Goal: Task Accomplishment & Management: Complete application form

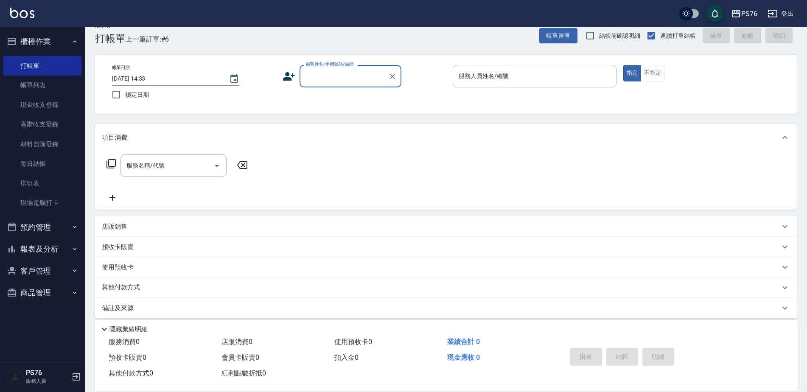
scroll to position [21, 0]
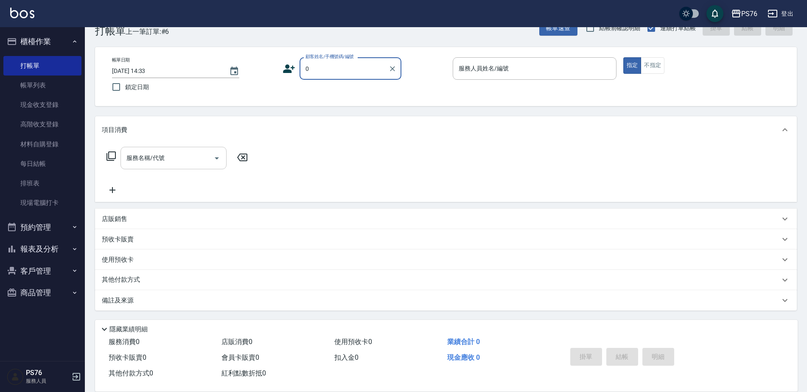
type input "無名字/0/null"
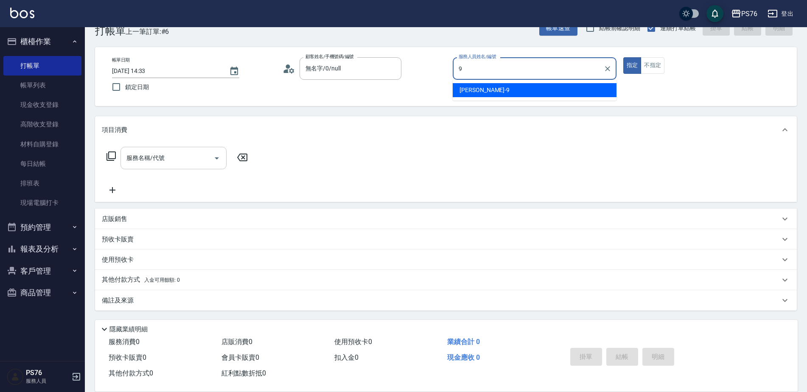
type input "[PERSON_NAME]-9"
type button "true"
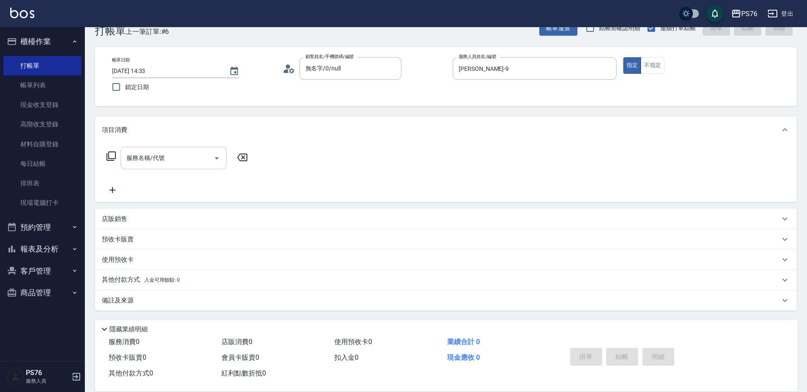
click at [148, 168] on div "服務名稱/代號" at bounding box center [174, 158] width 106 height 22
type input "染髮(501)"
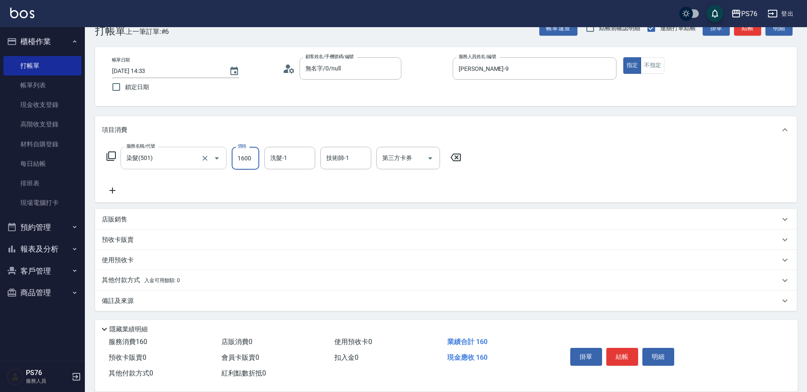
type input "1600"
type input "2"
type input "[PERSON_NAME]33"
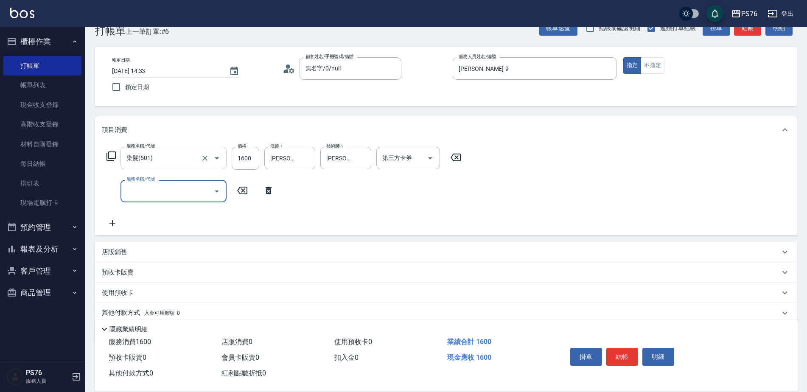
type input "1"
type input "瞬護100(113)"
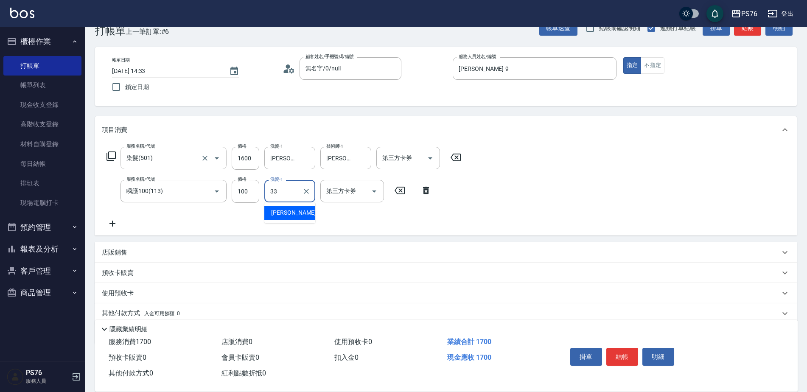
type input "[PERSON_NAME]33"
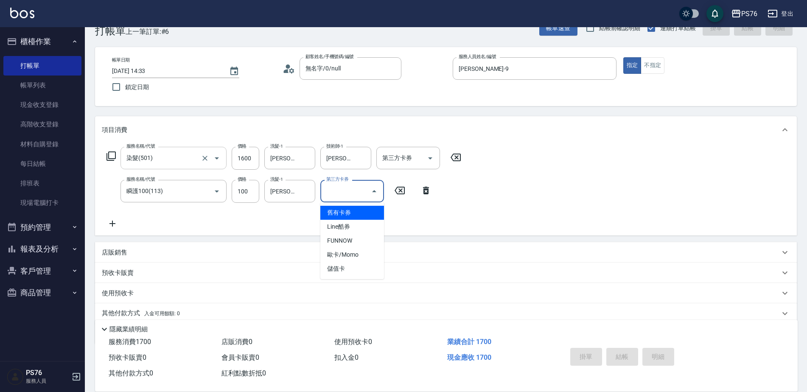
type input "[DATE] 19:41"
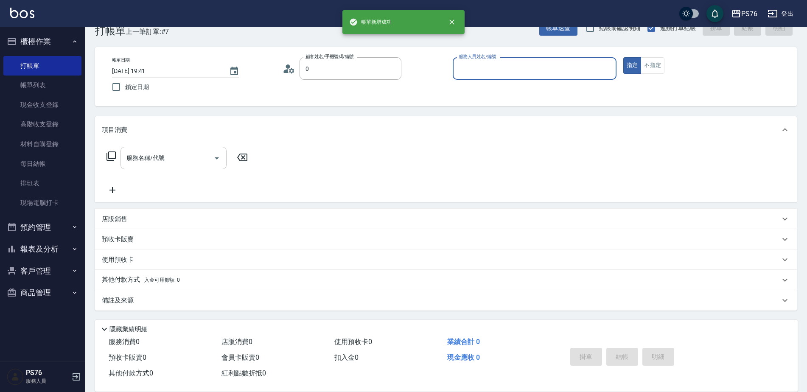
type input "無名字/0/null"
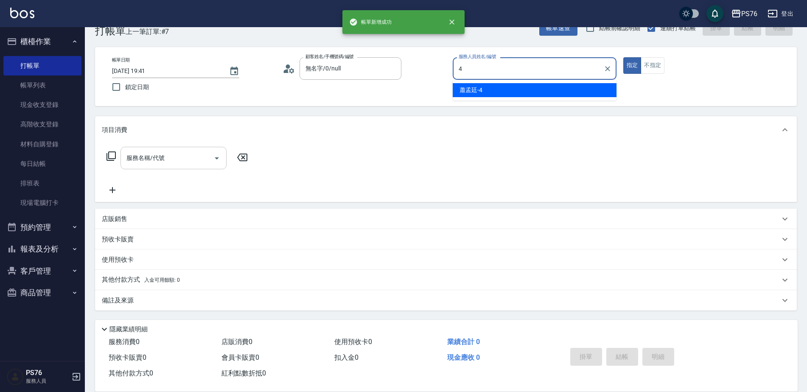
type input "蕭孟廷-4"
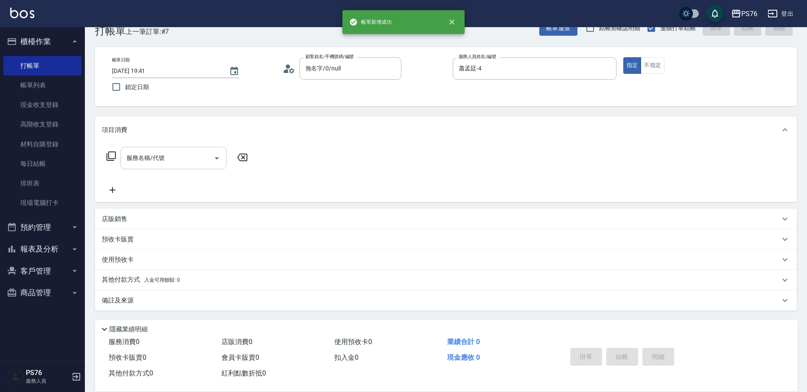
click at [148, 168] on div "服務名稱/代號" at bounding box center [174, 158] width 106 height 22
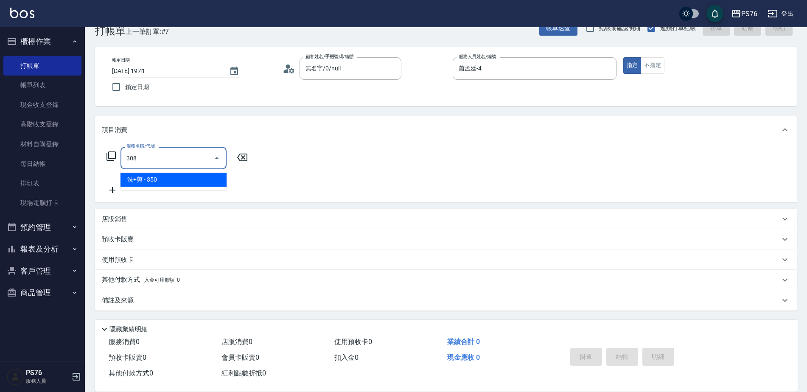
type input "洗+剪(308)"
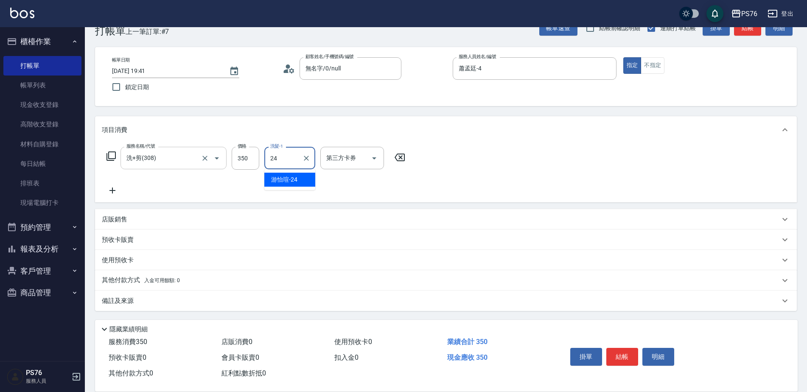
type input "游怡瑄-24"
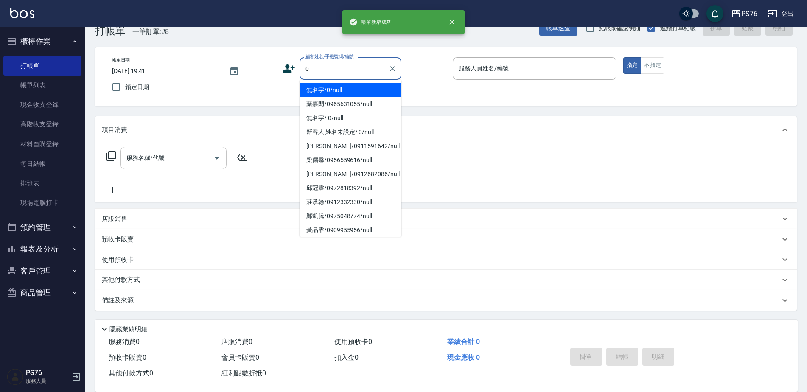
type input "無名字/0/null"
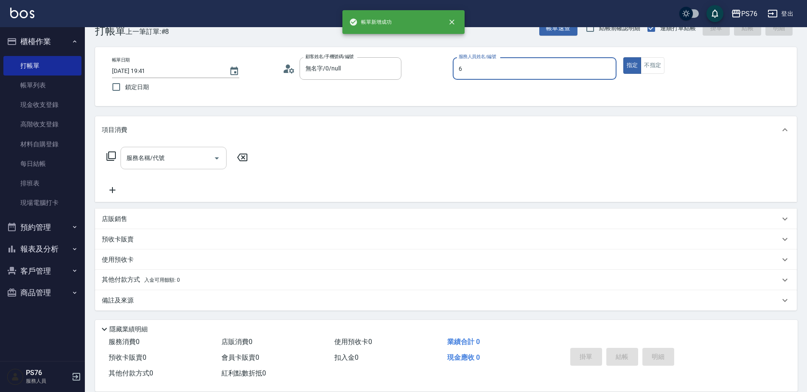
type input "洪彩娟-6"
click at [148, 168] on div "服務名稱/代號" at bounding box center [174, 158] width 106 height 22
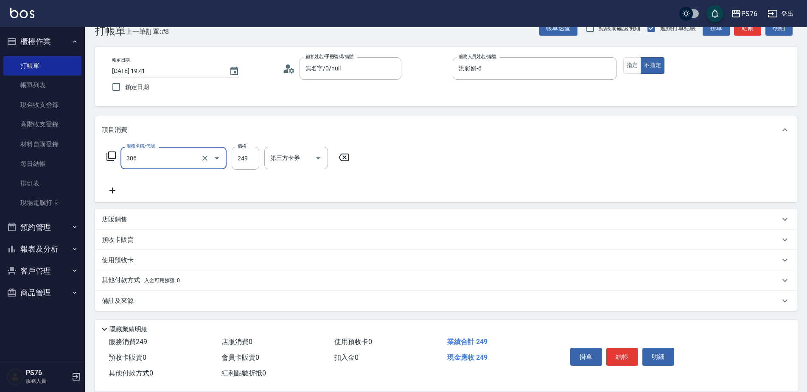
type input "剪髮(306)"
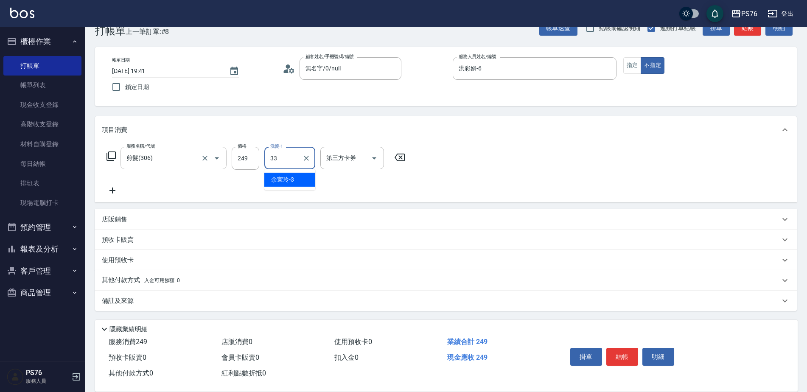
type input "[PERSON_NAME]33"
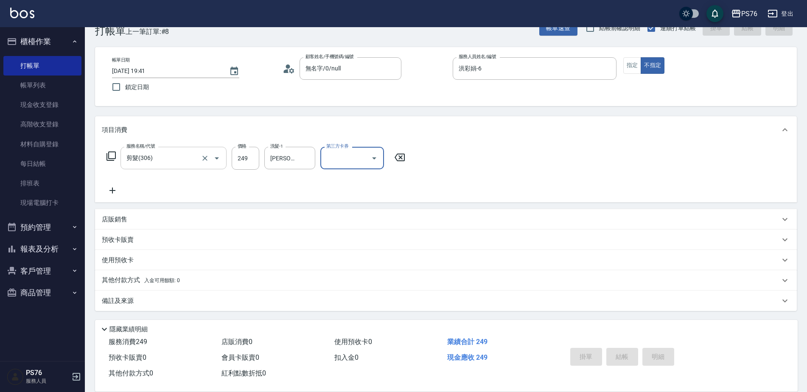
type input "[DATE] 19:42"
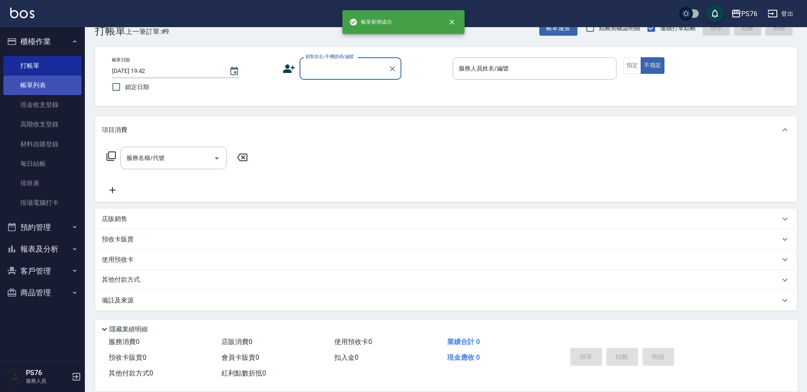
drag, startPoint x: 37, startPoint y: 87, endPoint x: 50, endPoint y: 92, distance: 14.7
click at [37, 87] on link "帳單列表" at bounding box center [42, 86] width 78 height 20
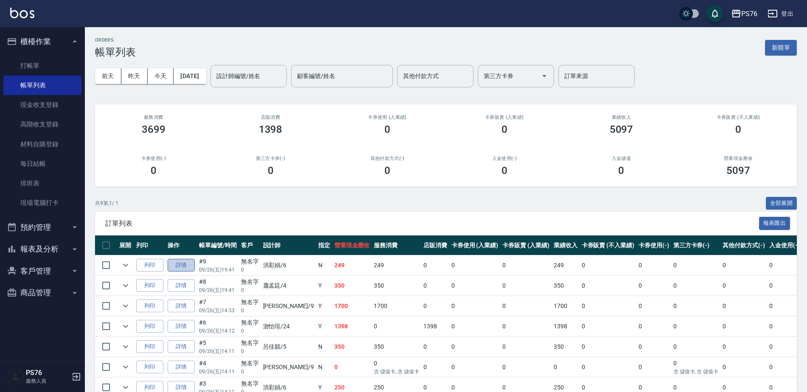
click at [184, 264] on link "詳情" at bounding box center [181, 265] width 27 height 13
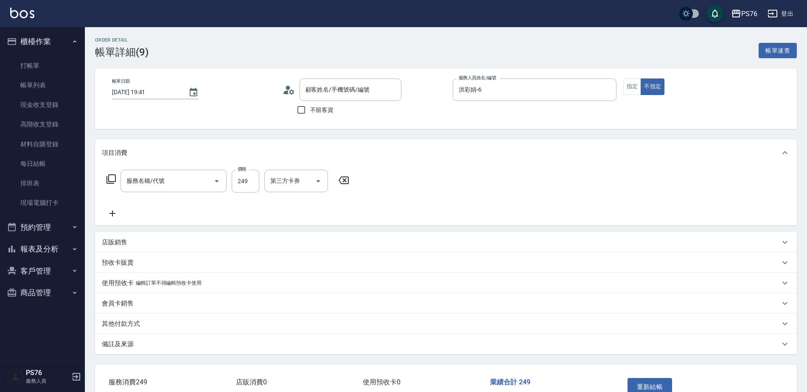
type input "[DATE] 19:41"
type input "洪彩娟-6"
type input "剪髮(306)"
type input "無名字/0/null"
click at [117, 205] on div "服務名稱/代號 剪髮(306) 服務名稱/代號 價格 249 價格 洗髮-1 李宇喬-33 洗髮-1 第三方卡券 第三方卡券" at bounding box center [256, 194] width 308 height 49
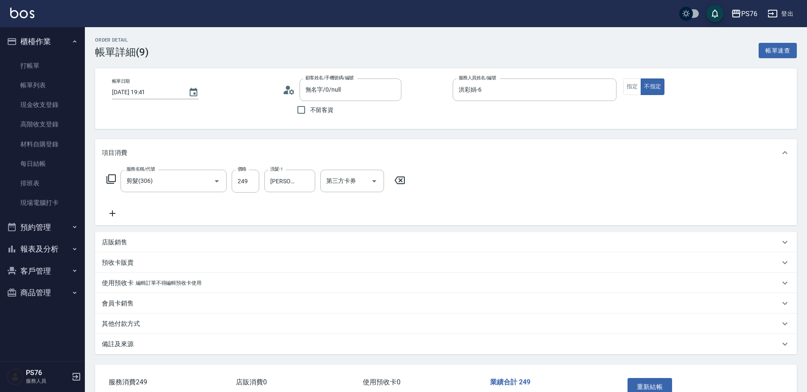
click at [113, 214] on icon at bounding box center [112, 213] width 6 height 6
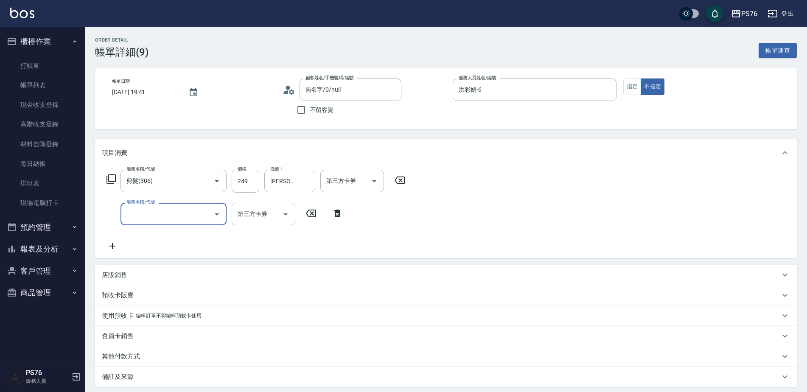
click at [158, 216] on input "服務名稱/代號" at bounding box center [167, 214] width 86 height 15
type input "精油50(112)"
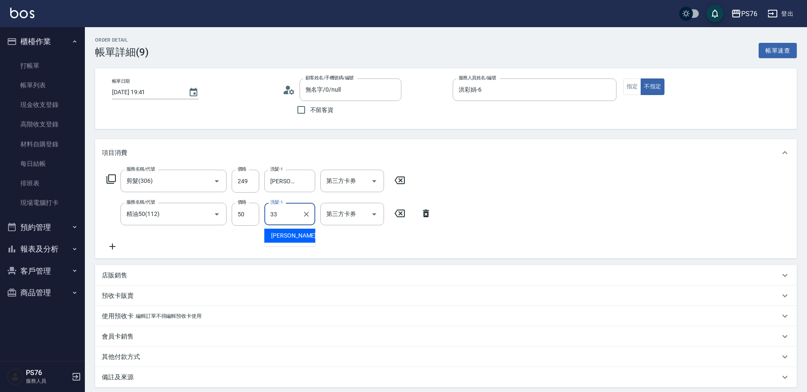
type input "[PERSON_NAME]33"
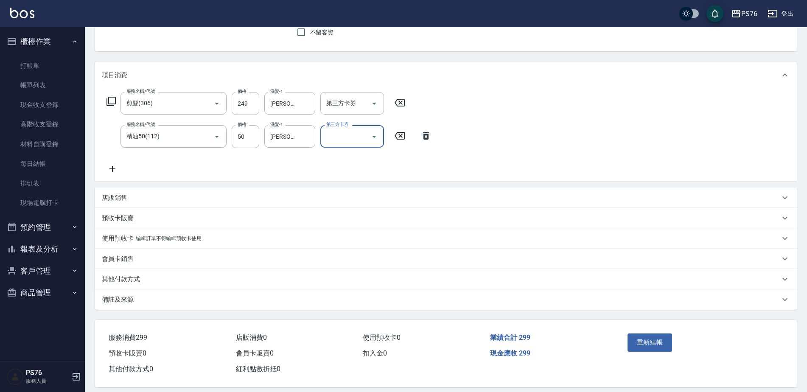
scroll to position [87, 0]
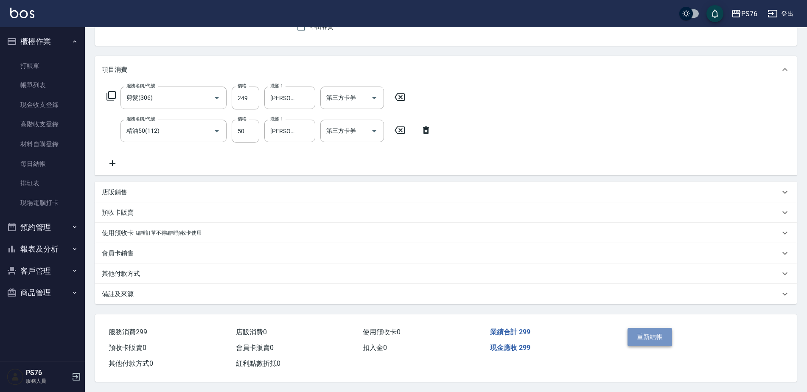
click at [670, 336] on button "重新結帳" at bounding box center [650, 337] width 45 height 18
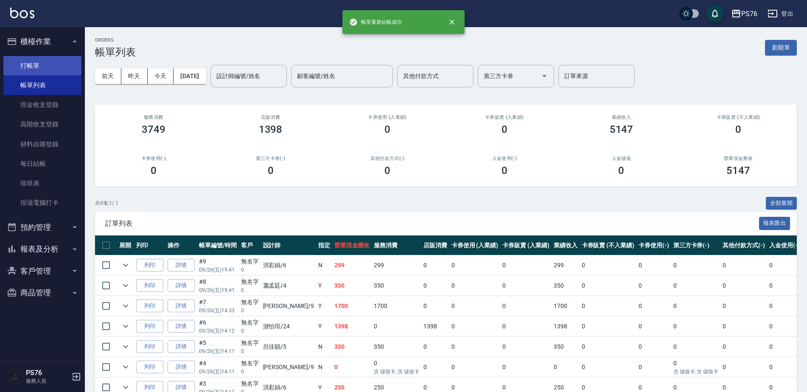
click at [35, 64] on link "打帳單" at bounding box center [42, 66] width 78 height 20
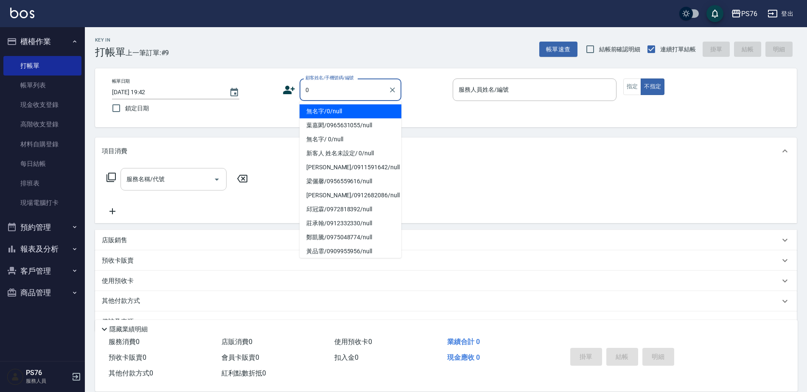
type input "無名字/0/null"
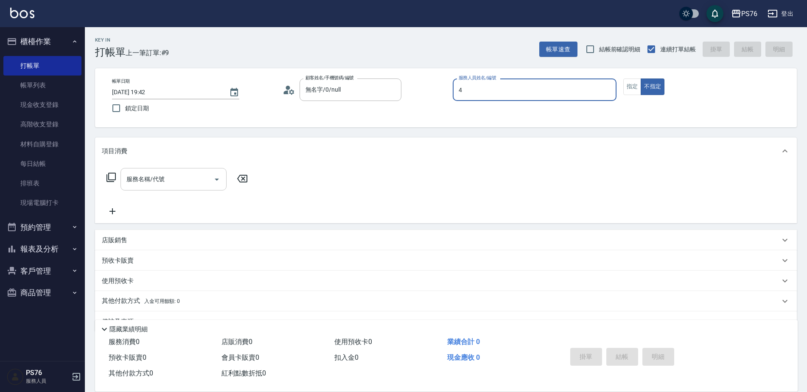
type input "蕭孟廷-4"
type button "false"
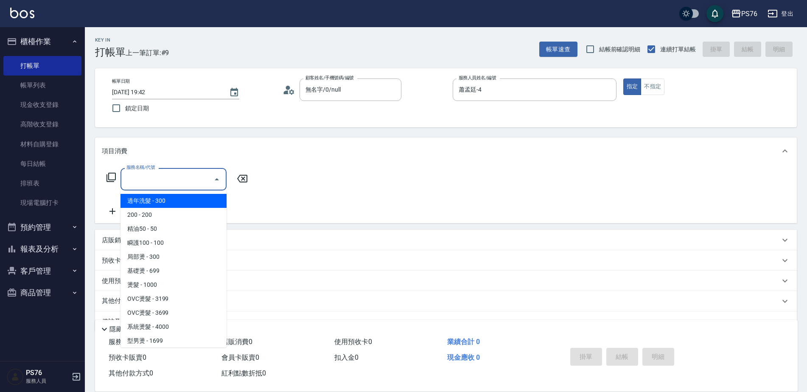
click at [181, 181] on input "服務名稱/代號" at bounding box center [167, 179] width 86 height 15
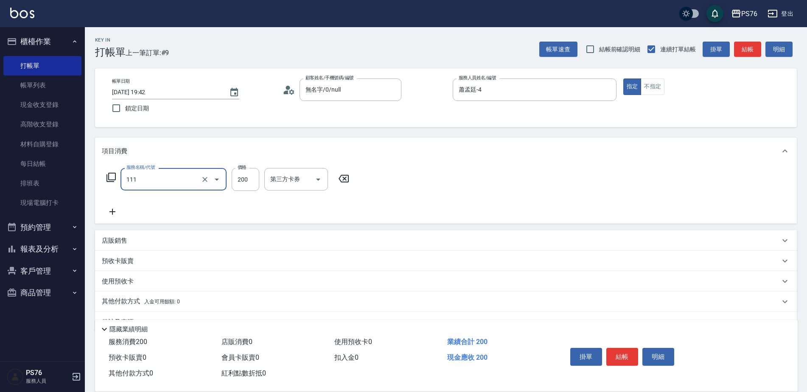
type input "200(111)"
type input "游怡瑄-24"
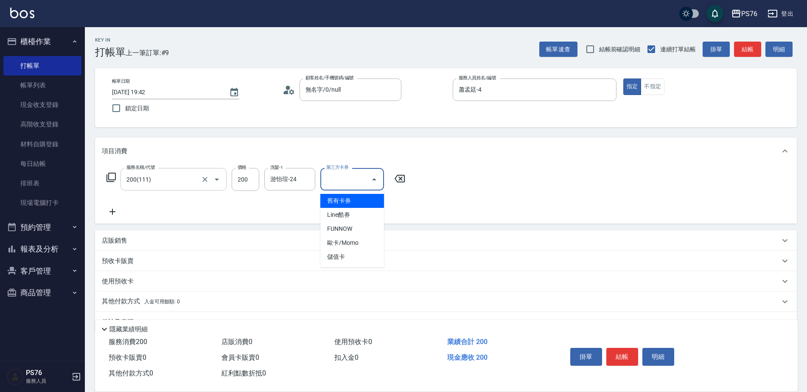
type input "儲值卡"
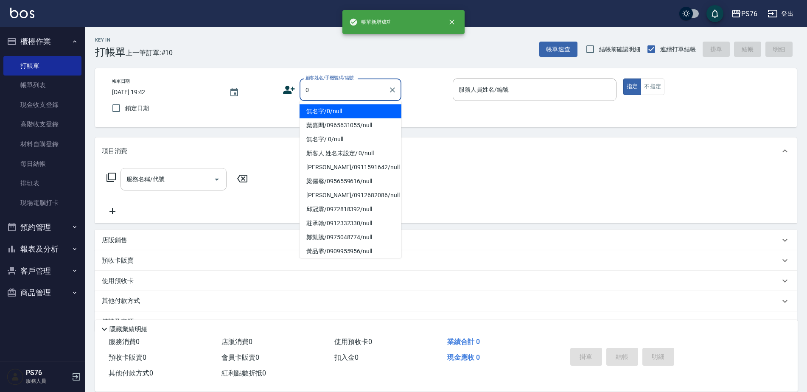
type input "無名字/0/null"
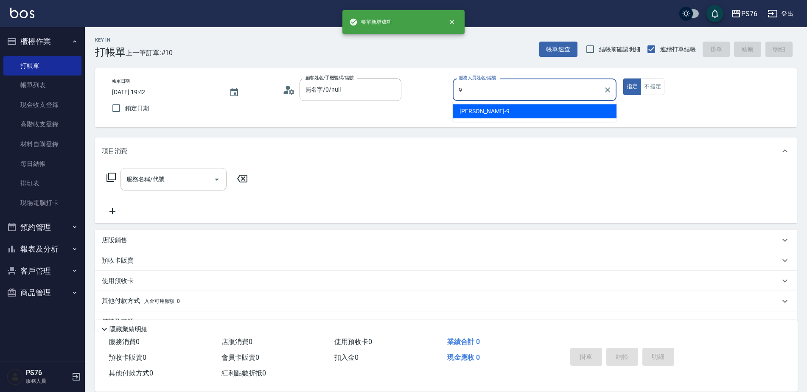
type input "[PERSON_NAME]-9"
type button "true"
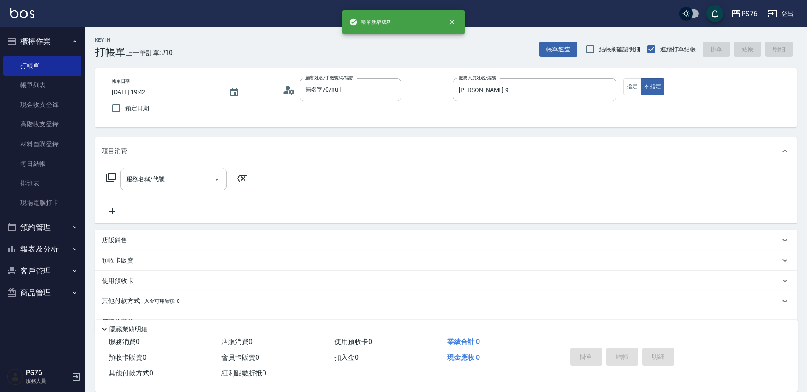
click at [181, 181] on input "服務名稱/代號" at bounding box center [167, 179] width 86 height 15
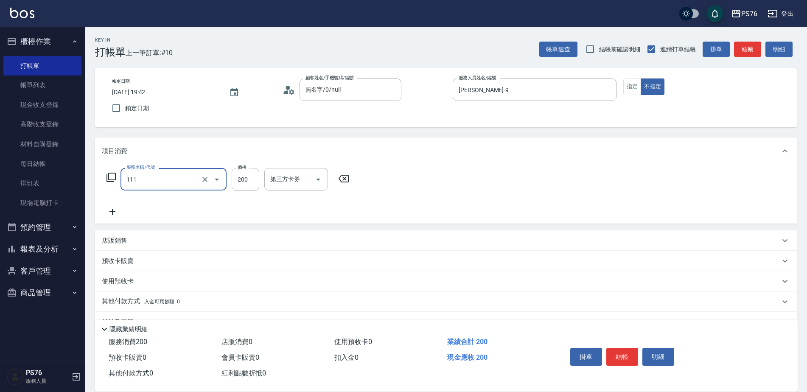
type input "200(111)"
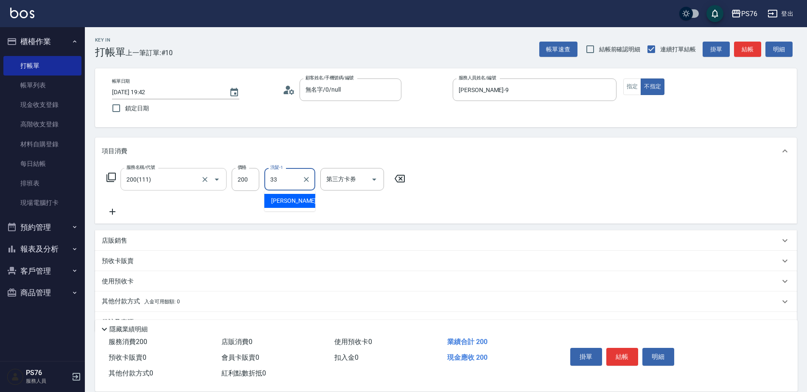
type input "[PERSON_NAME]33"
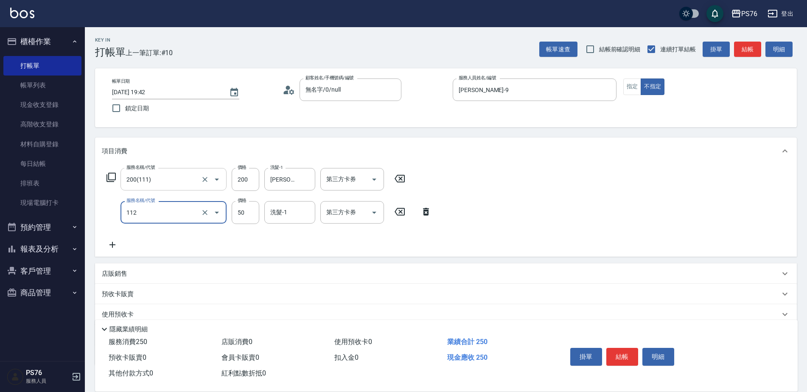
type input "精油50(112)"
type input "[PERSON_NAME]33"
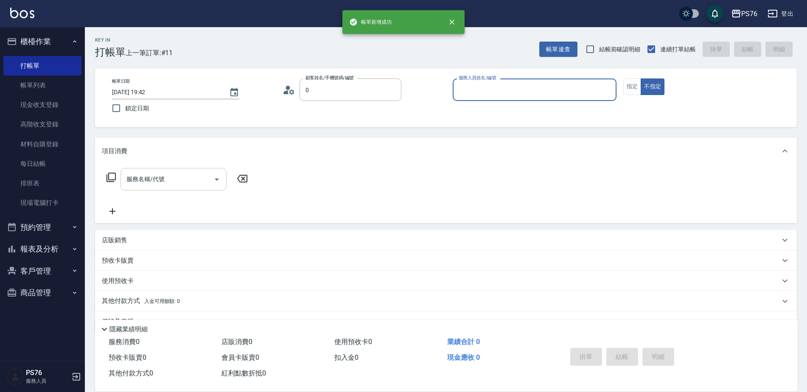
type input "無名字/0/null"
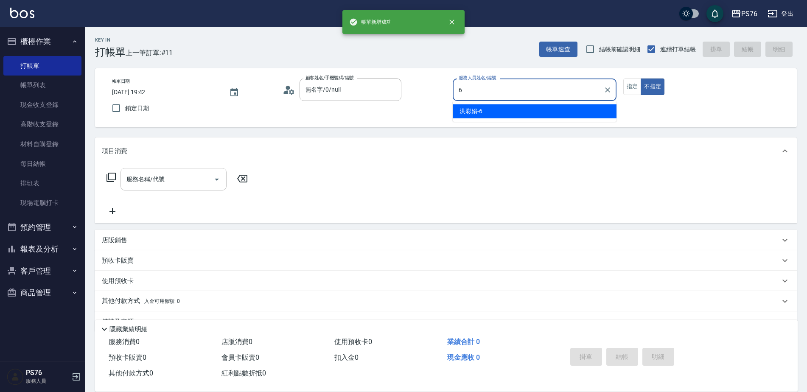
type input "洪彩娟-6"
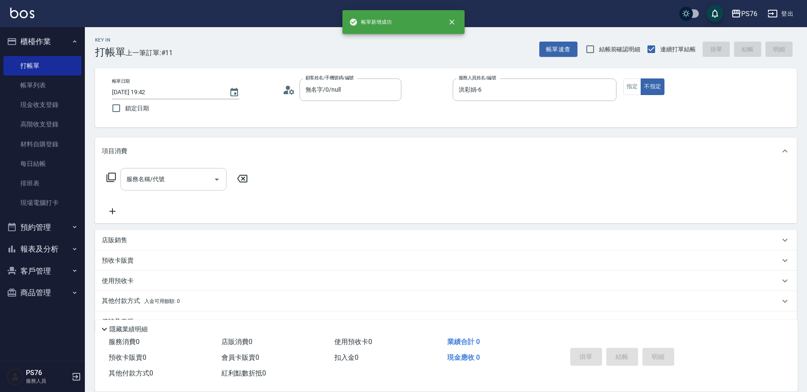
click at [181, 181] on input "服務名稱/代號" at bounding box center [167, 179] width 86 height 15
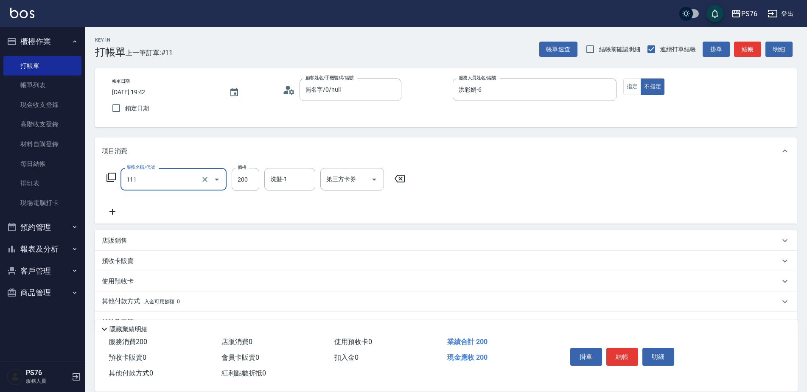
type input "200(111)"
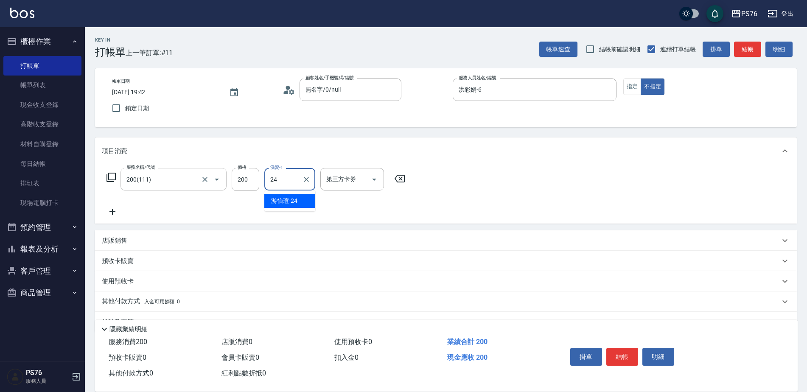
type input "游怡瑄-24"
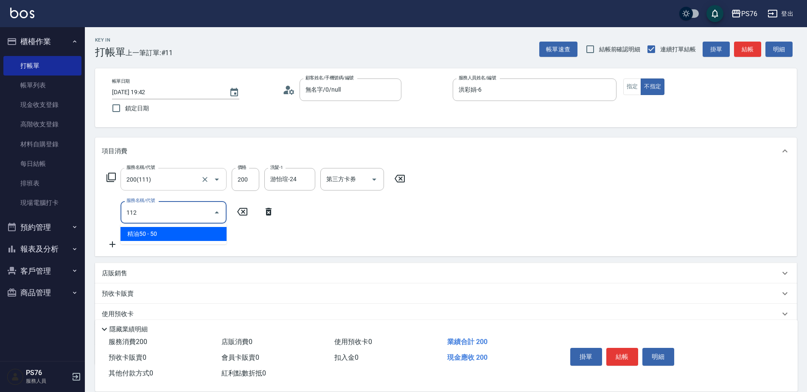
type input "精油50(112)"
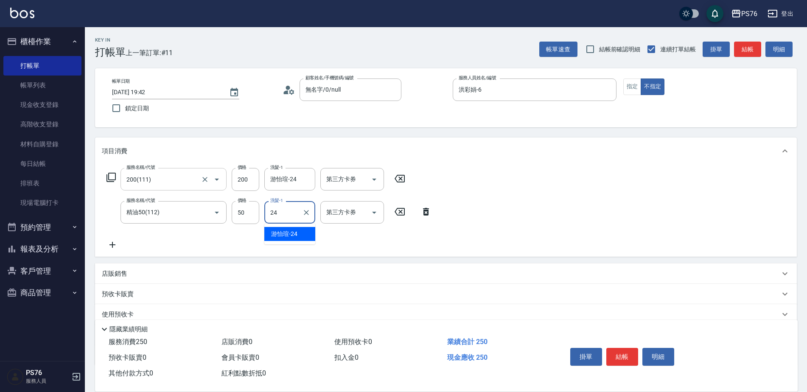
type input "游怡瑄-24"
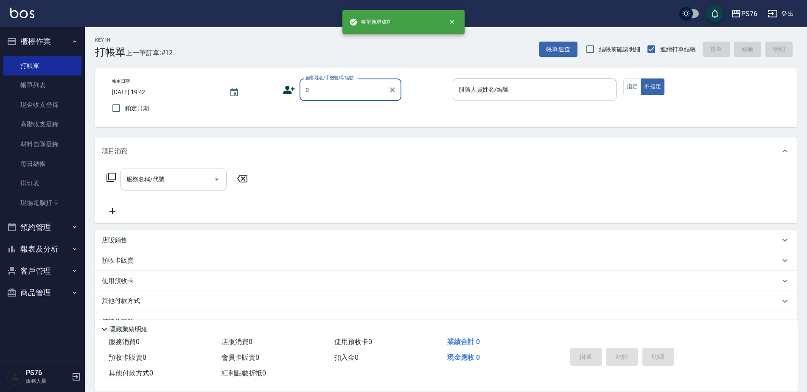
type input "無名字/0/null"
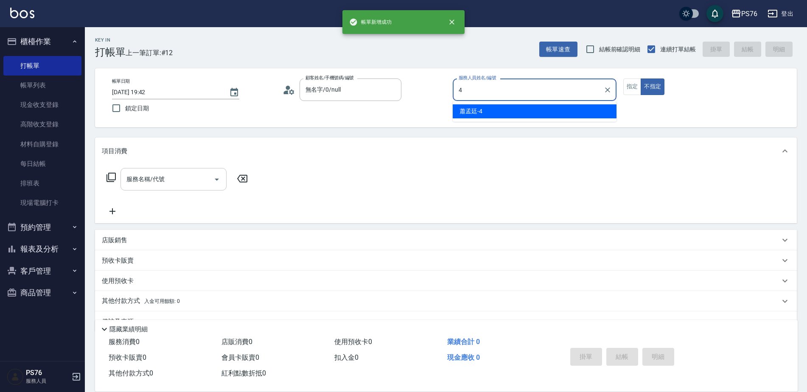
type input "蕭孟廷-4"
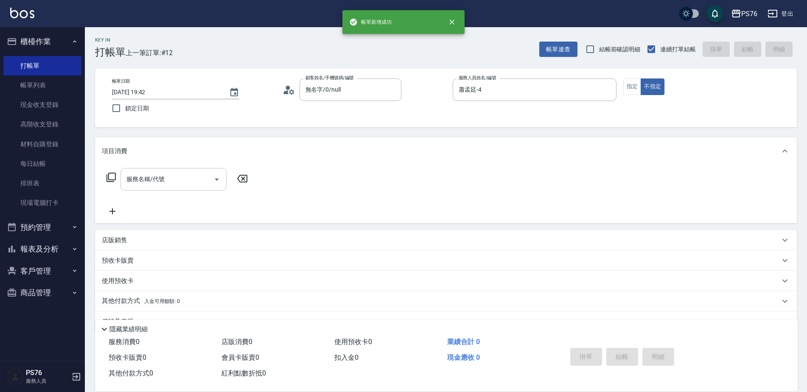
click at [181, 181] on input "服務名稱/代號" at bounding box center [167, 179] width 86 height 15
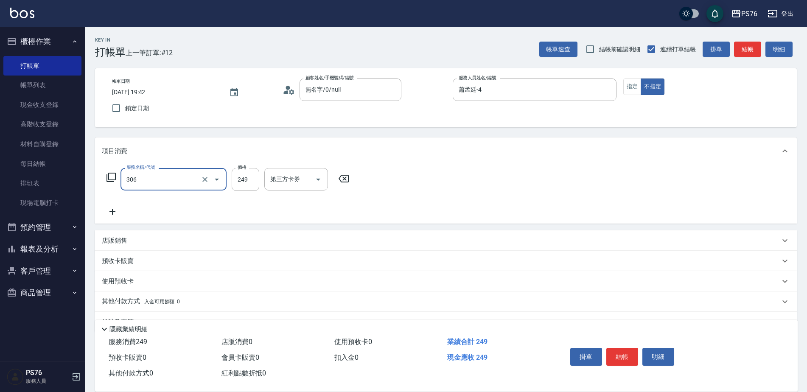
type input "剪髮(306)"
type input "游怡瑄-24"
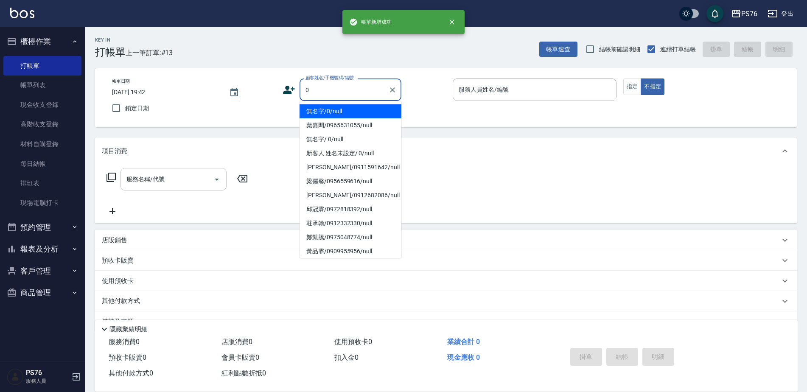
type input "無名字/0/null"
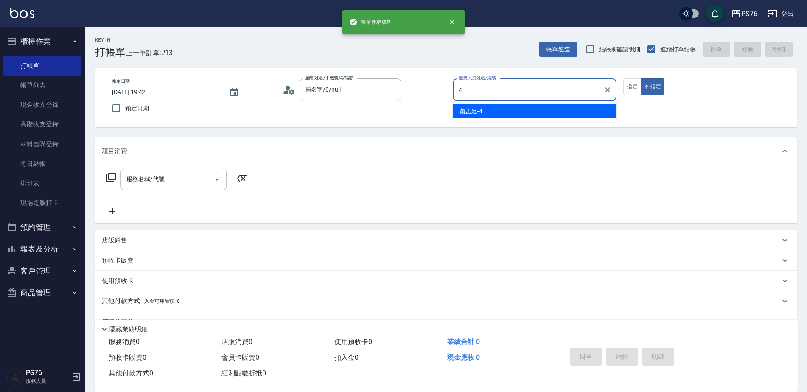
type input "蕭孟廷-4"
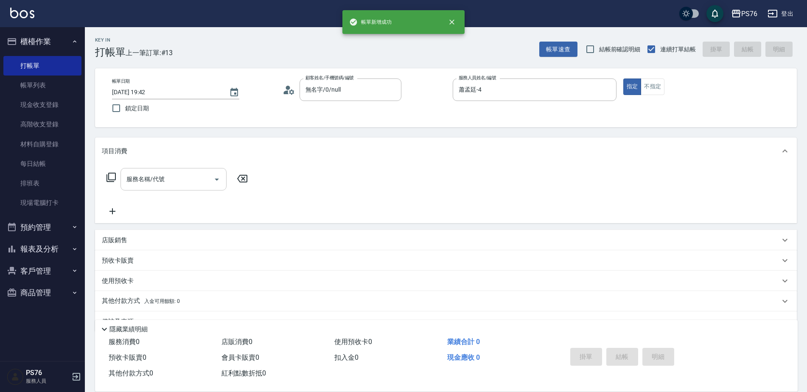
click at [181, 181] on input "服務名稱/代號" at bounding box center [167, 179] width 86 height 15
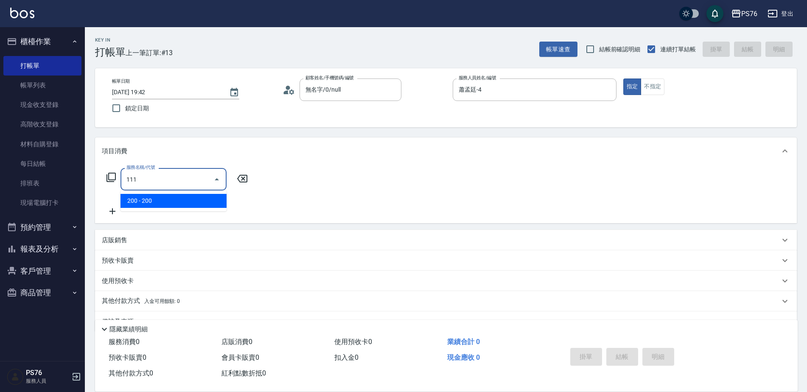
type input "200(111)"
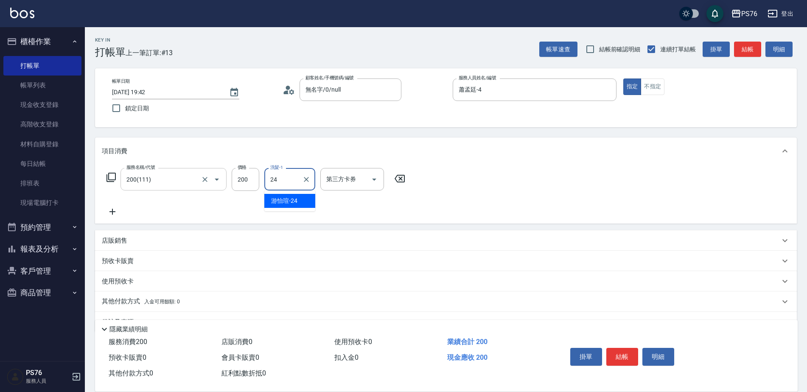
type input "游怡瑄-24"
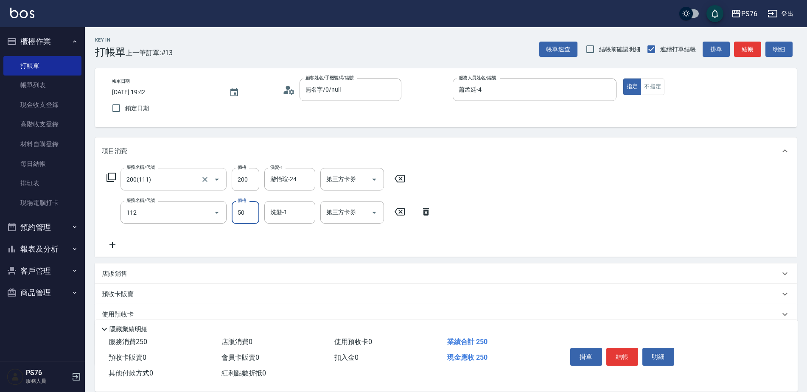
type input "精油50(112)"
type input "游怡瑄-24"
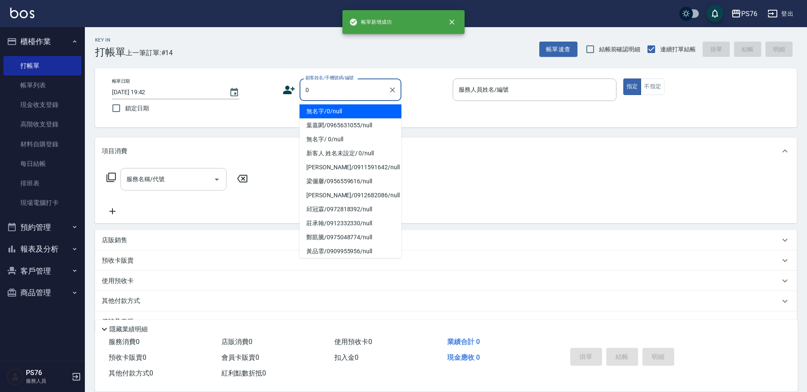
type input "無名字/0/null"
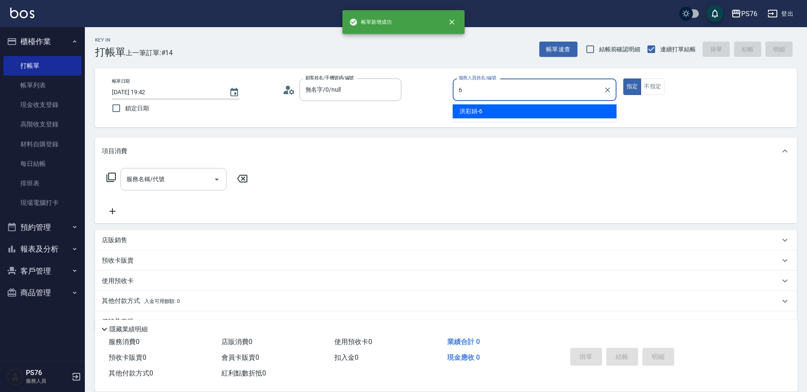
type input "洪彩娟-6"
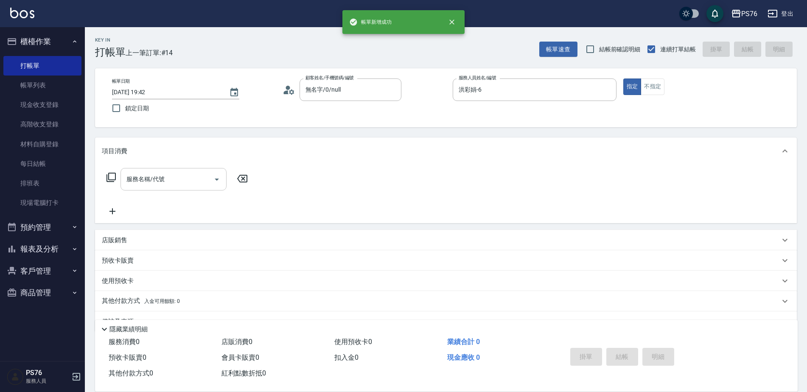
click at [181, 181] on input "服務名稱/代號" at bounding box center [167, 179] width 86 height 15
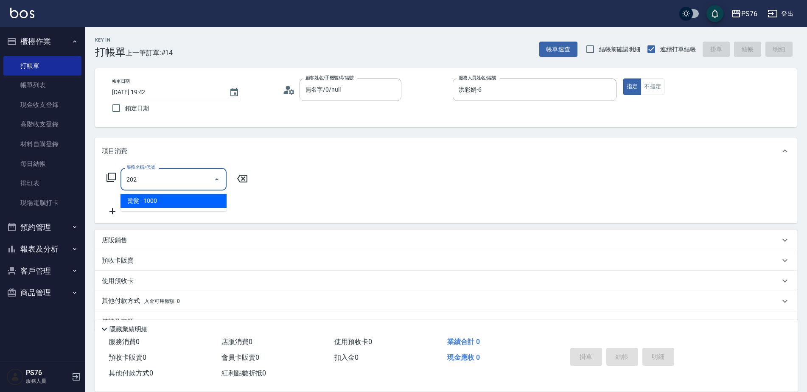
type input "燙髮(202)"
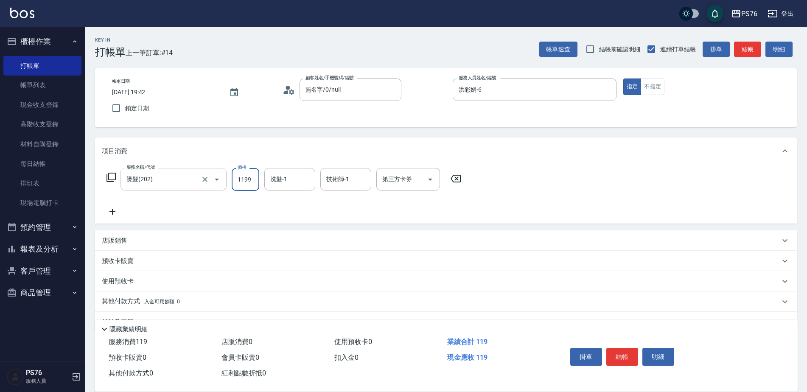
type input "1199"
type input "[PERSON_NAME]33"
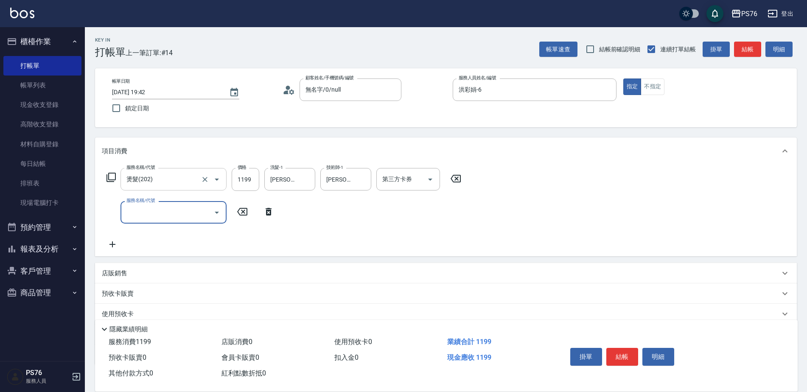
type input "7"
type input "1000護(404)"
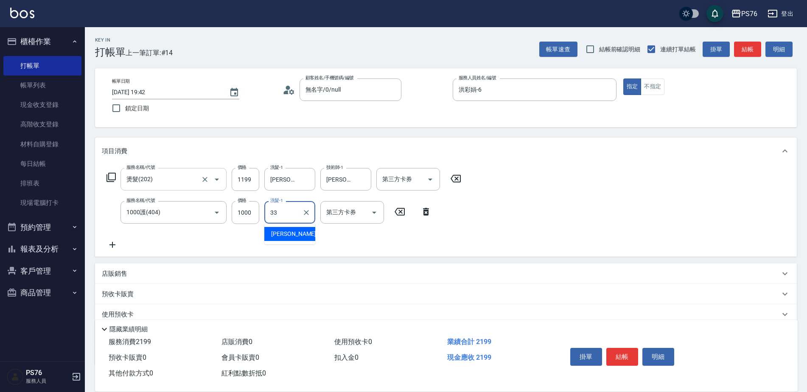
type input "[PERSON_NAME]33"
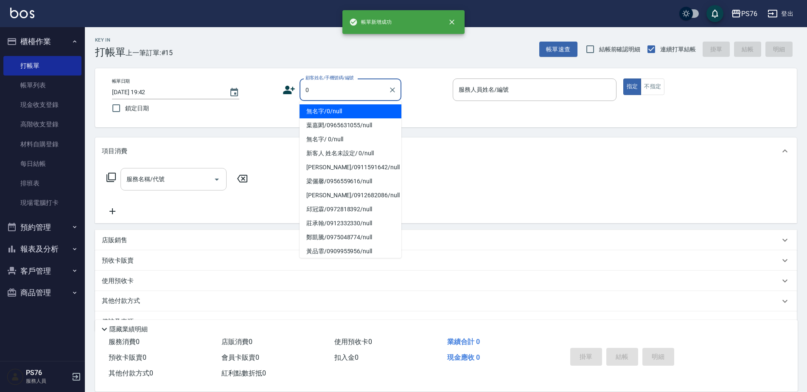
type input "無名字/0/null"
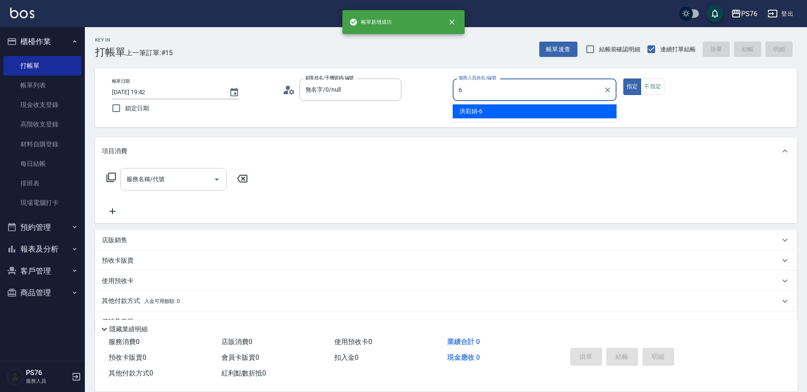
type input "洪彩娟-6"
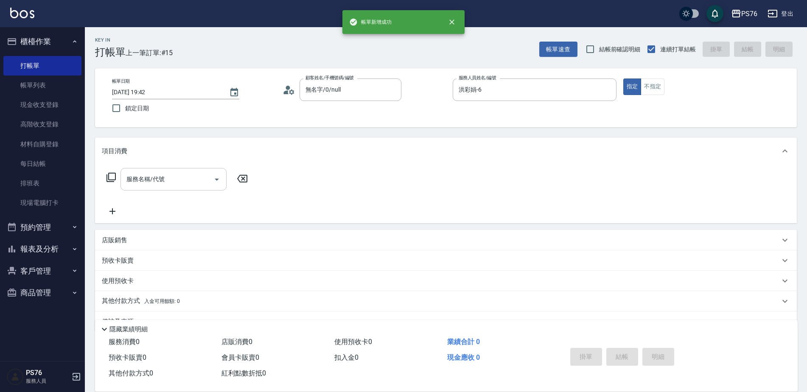
click at [181, 181] on input "服務名稱/代號" at bounding box center [167, 179] width 86 height 15
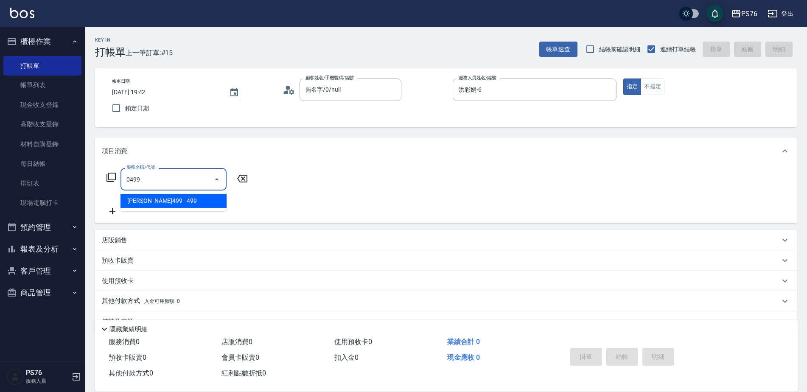
type input "[PERSON_NAME]499(0499)"
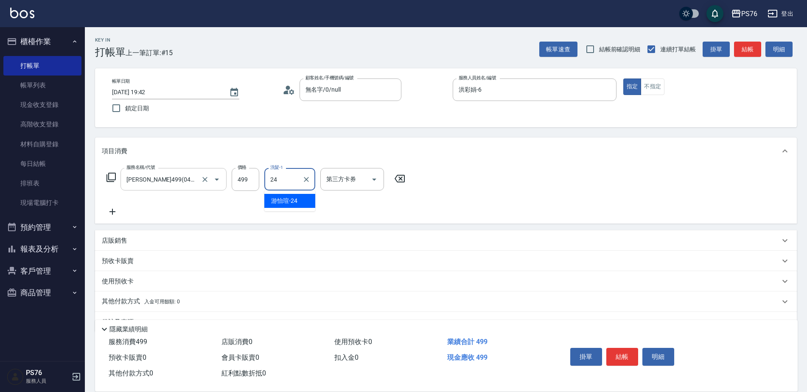
type input "游怡瑄-24"
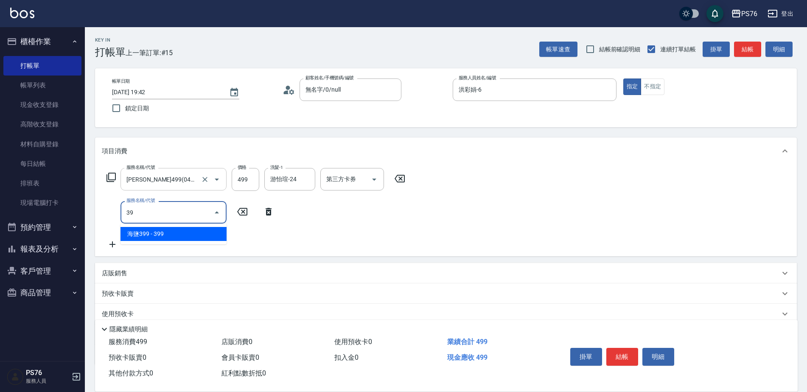
type input "3"
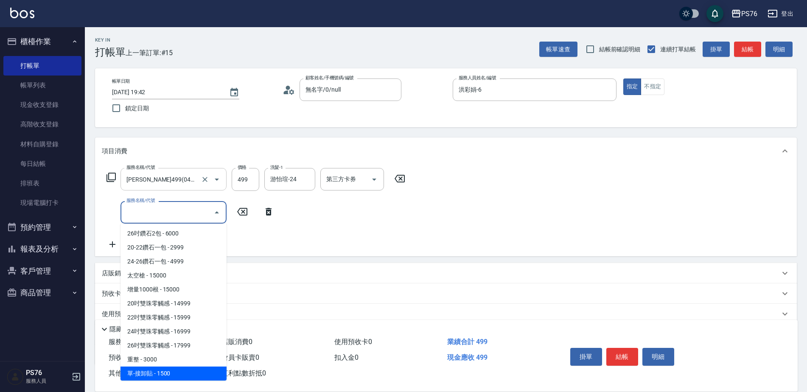
scroll to position [603, 0]
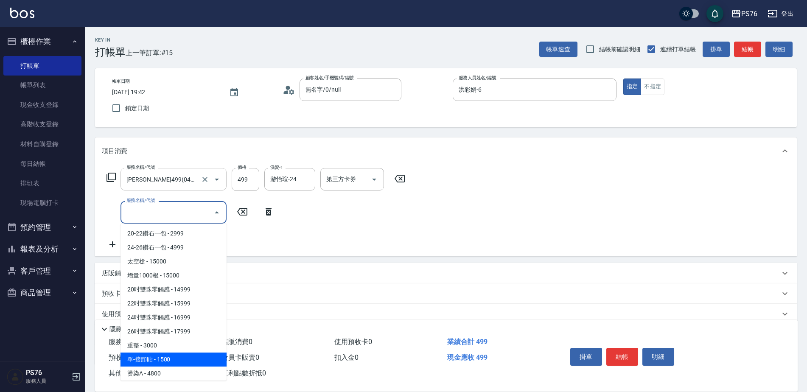
type input "單-接卸貼(715)"
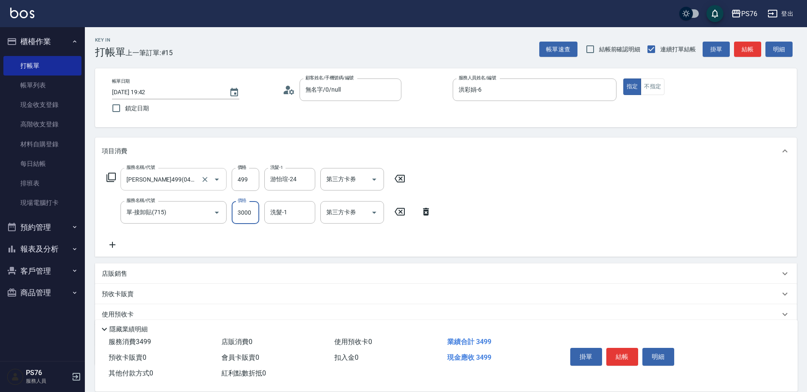
type input "3000"
type input "洪彩娟-6"
click at [123, 271] on p "店販銷售" at bounding box center [114, 273] width 25 height 9
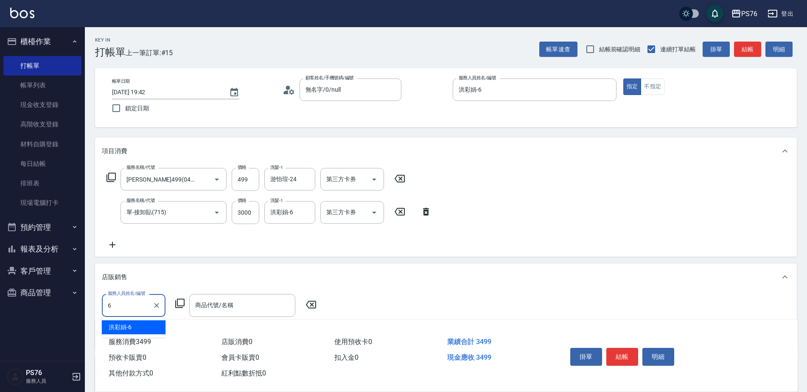
type input "洪彩娟-6"
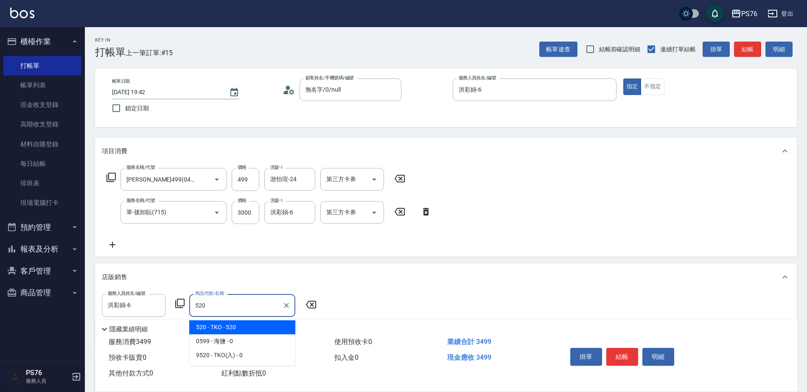
type input "TKO"
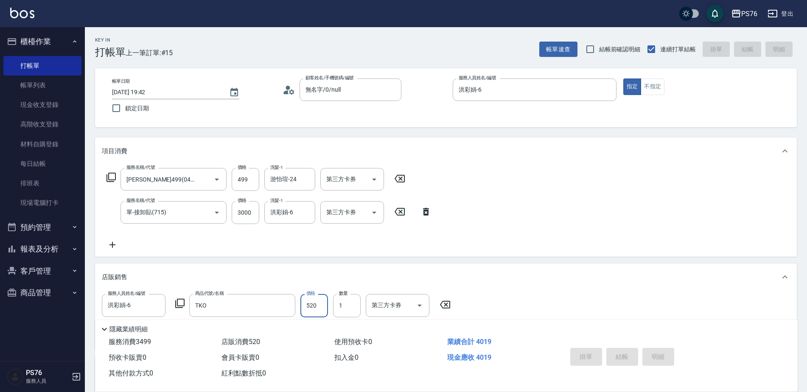
type input "[DATE] 19:43"
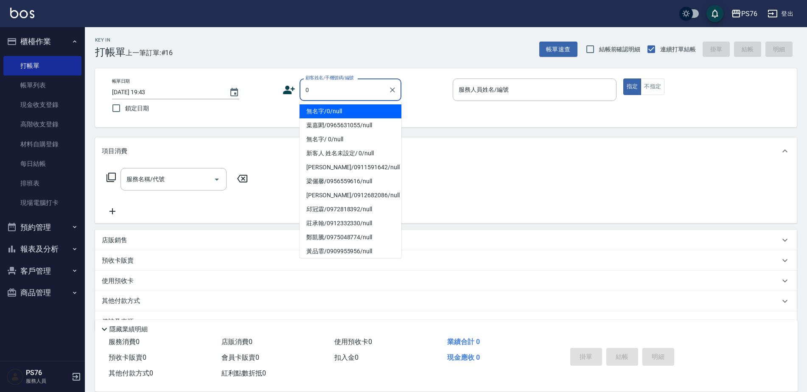
type input "無名字/0/null"
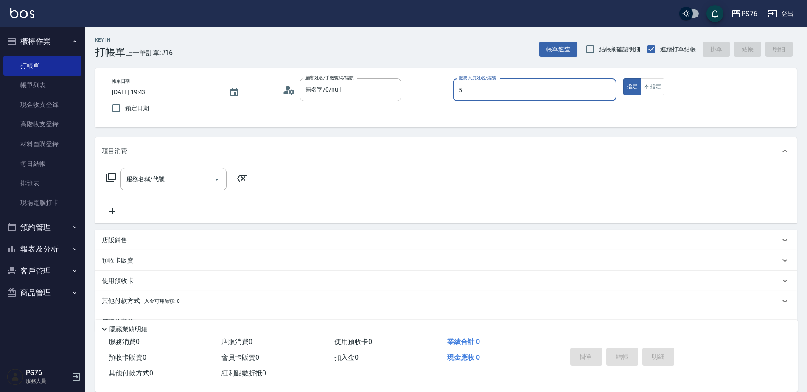
type input "呂佳穎-5"
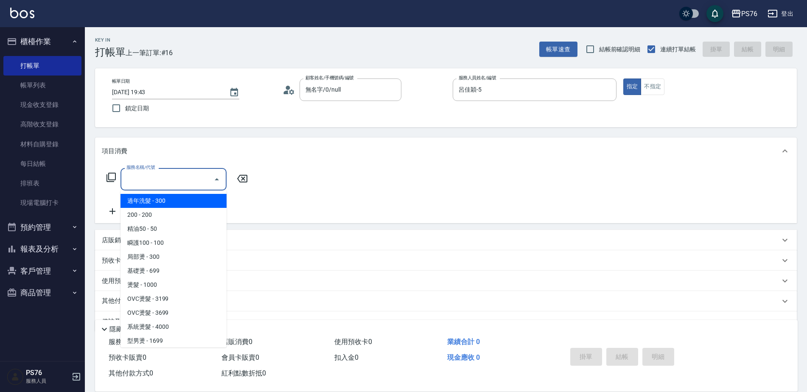
click at [165, 183] on input "服務名稱/代號" at bounding box center [167, 179] width 86 height 15
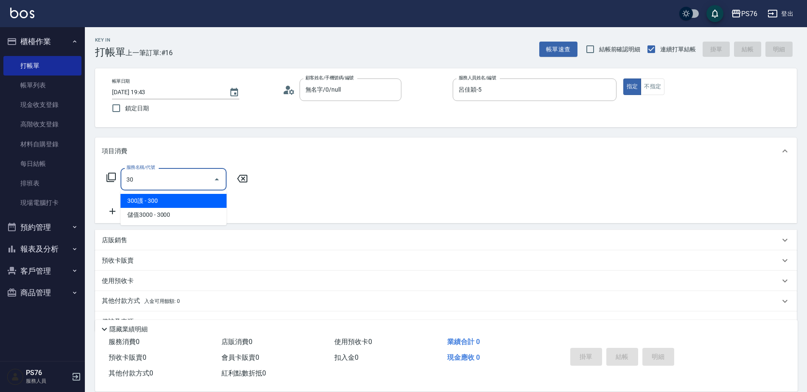
type input "3"
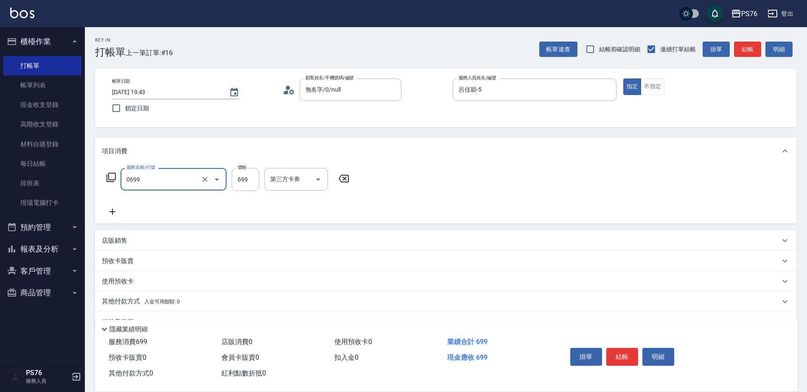
type input "精油SPA(0699)"
type input "游怡瑄-24"
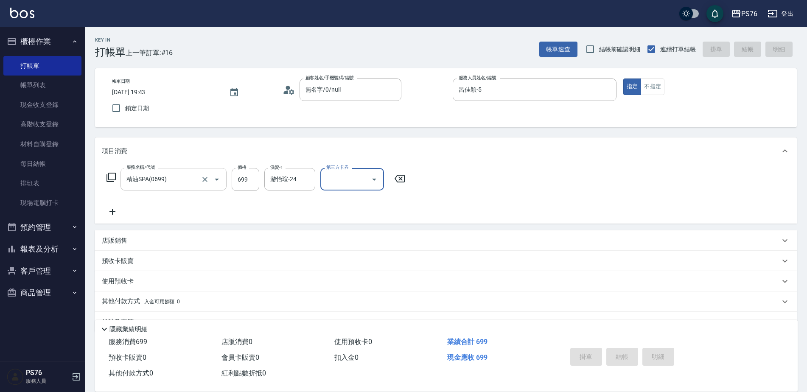
type input "[DATE] 19:44"
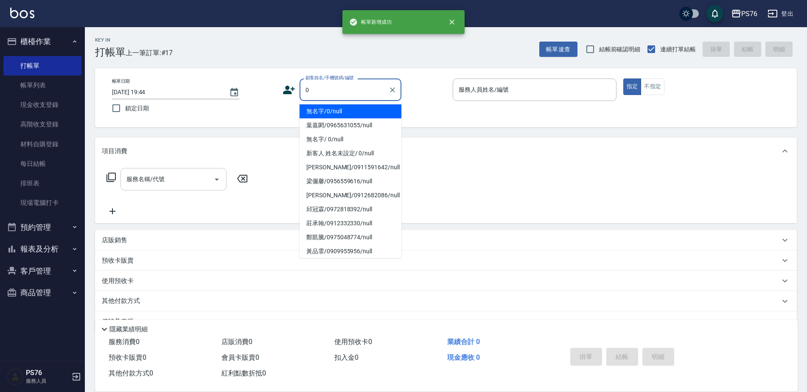
type input "無名字/0/null"
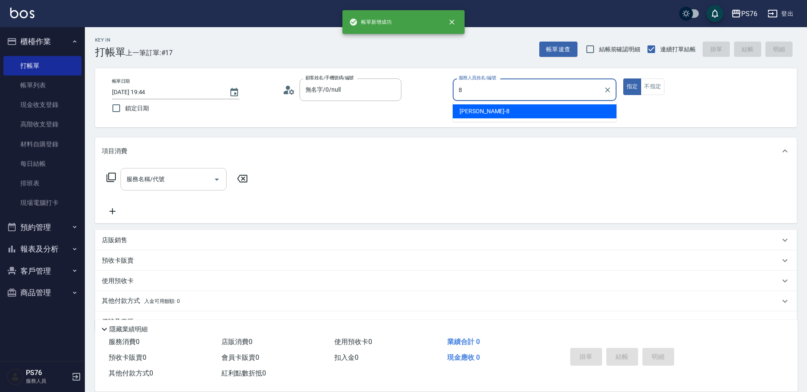
type input "[PERSON_NAME]-8"
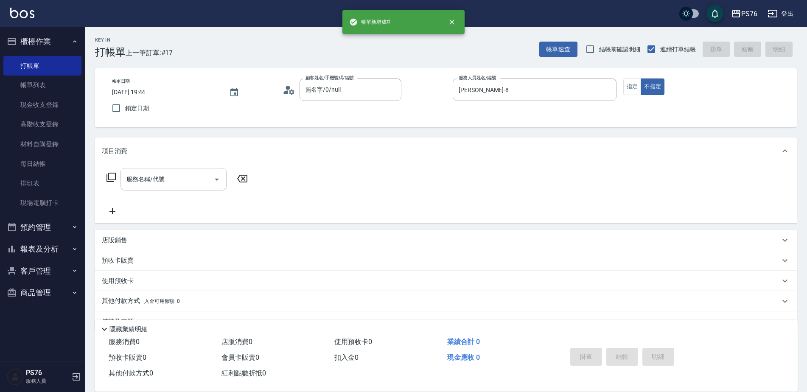
click at [165, 183] on input "服務名稱/代號" at bounding box center [167, 179] width 86 height 15
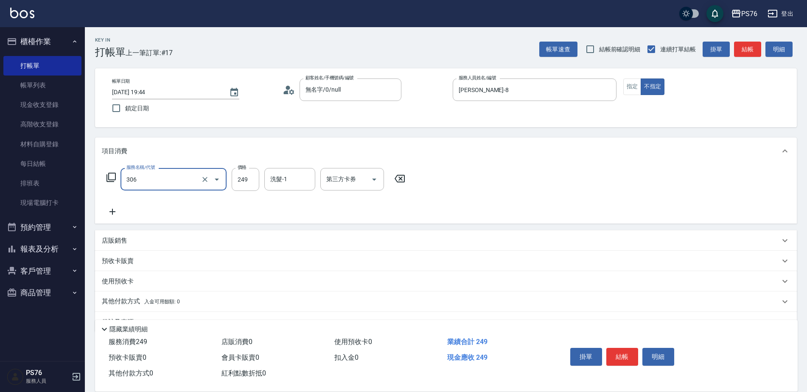
type input "剪髮(306)"
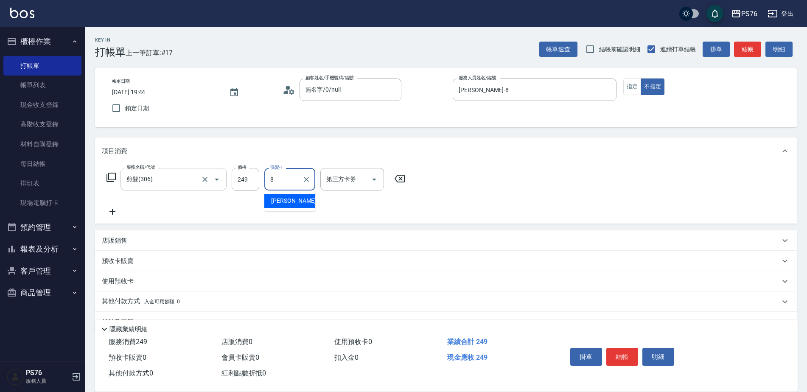
type input "[PERSON_NAME]-8"
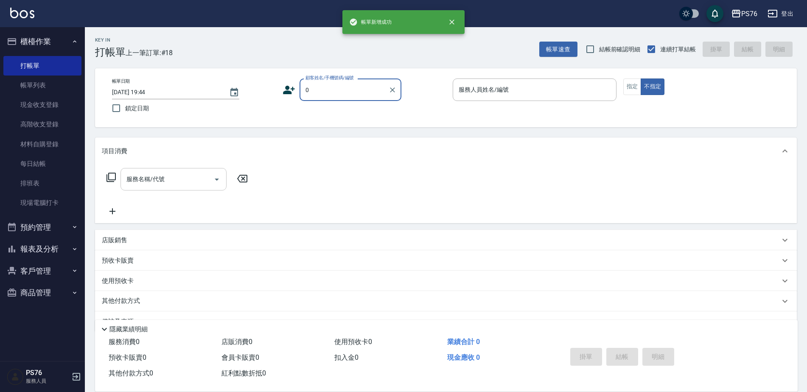
type input "無名字/0/null"
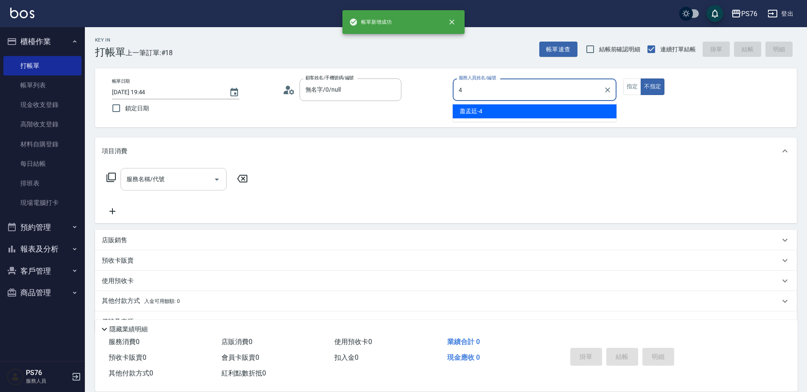
type input "蕭孟廷-4"
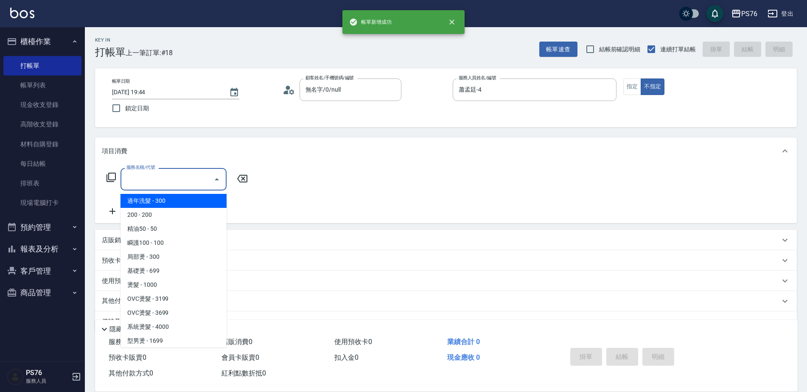
click at [165, 183] on input "服務名稱/代號" at bounding box center [167, 179] width 86 height 15
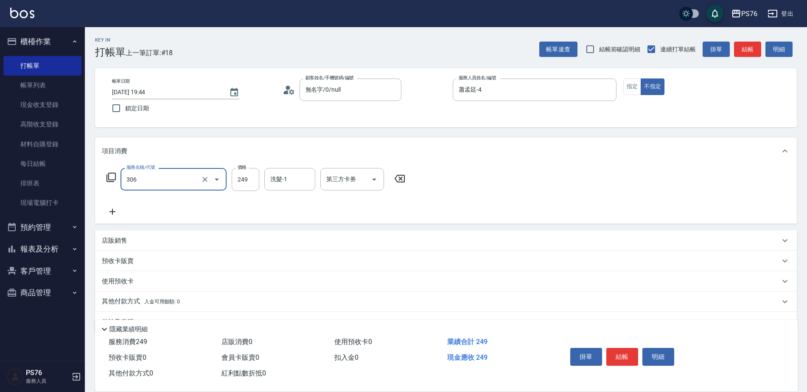
type input "剪髮(306)"
type input "蕭孟廷-4"
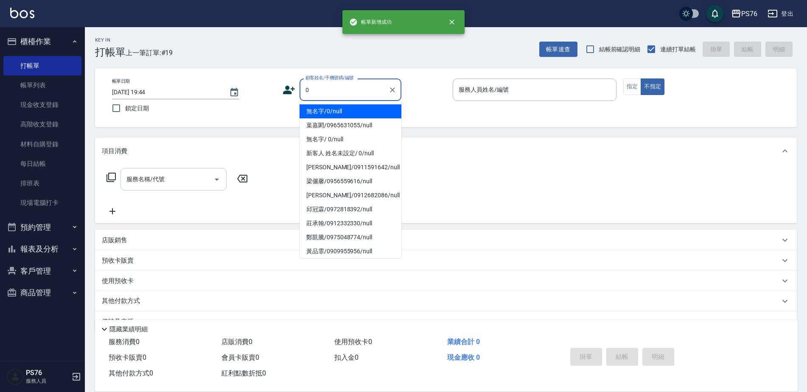
type input "無名字/0/null"
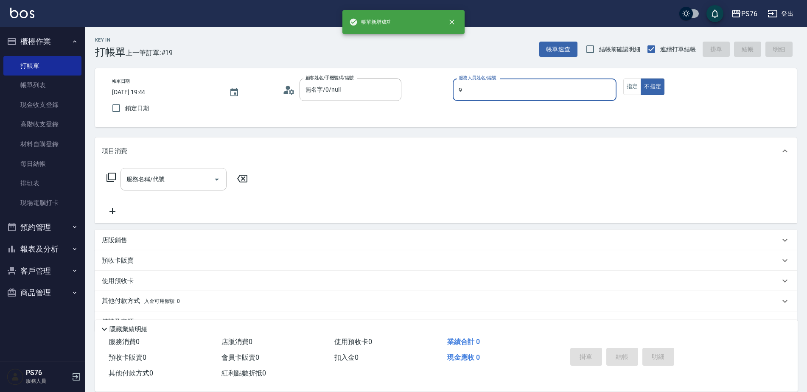
type input "[PERSON_NAME]-9"
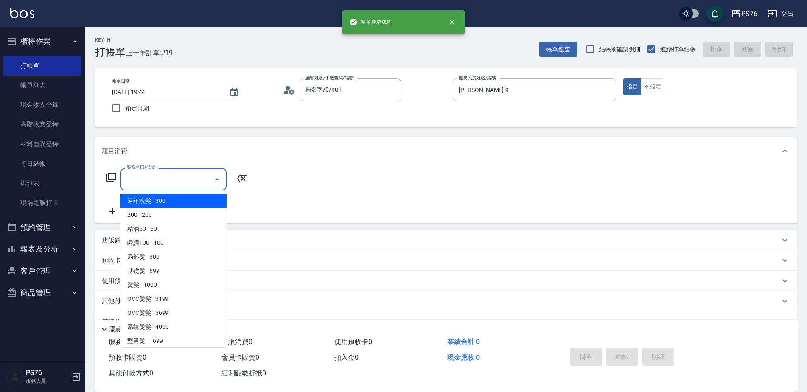
click at [165, 183] on input "服務名稱/代號" at bounding box center [167, 179] width 86 height 15
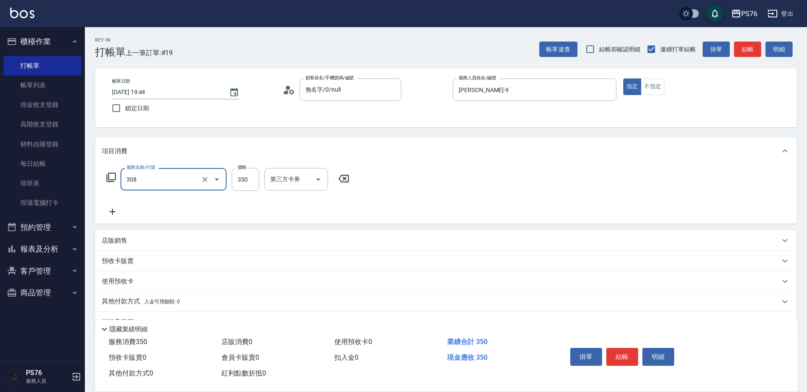
type input "洗+剪(308)"
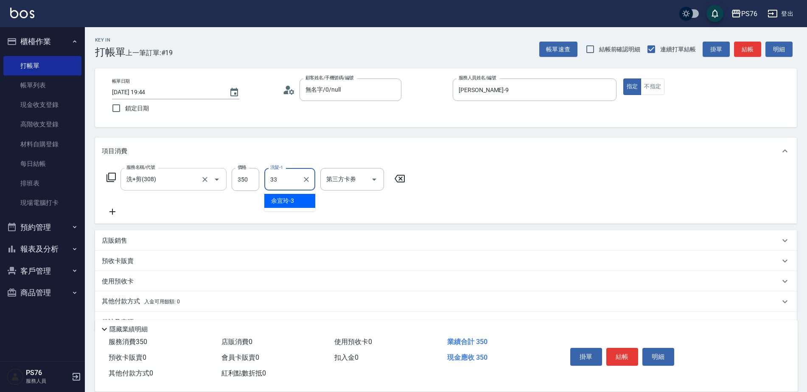
type input "[PERSON_NAME]33"
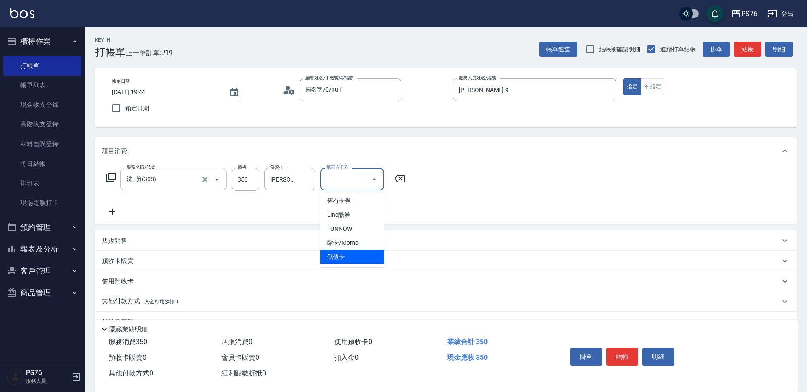
type input "儲值卡"
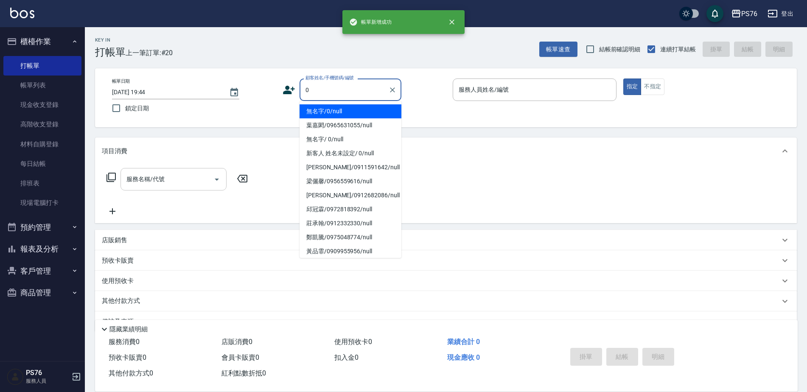
type input "無名字/0/null"
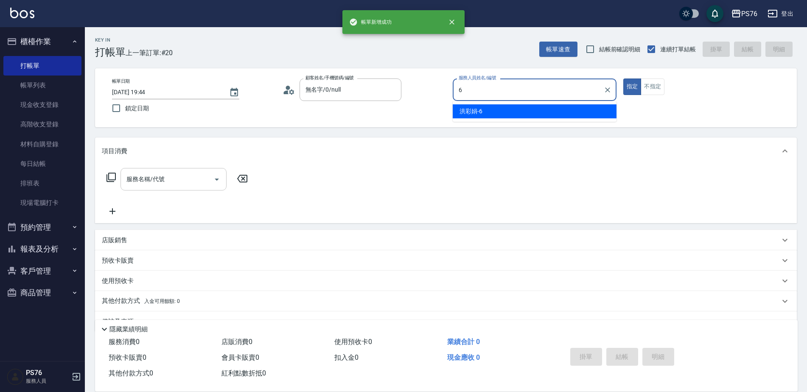
type input "洪彩娟-6"
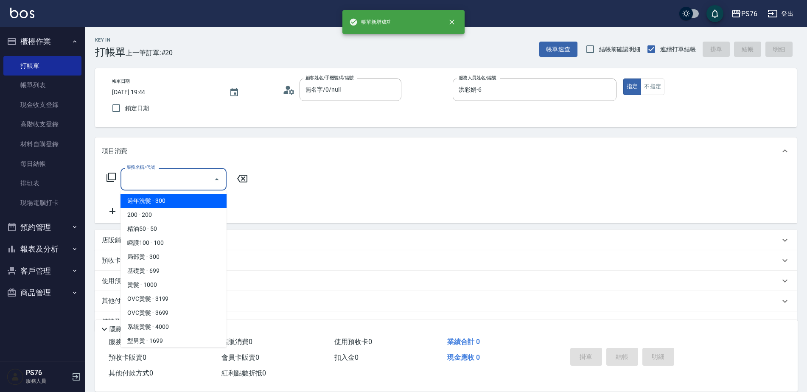
click at [165, 183] on input "服務名稱/代號" at bounding box center [167, 179] width 86 height 15
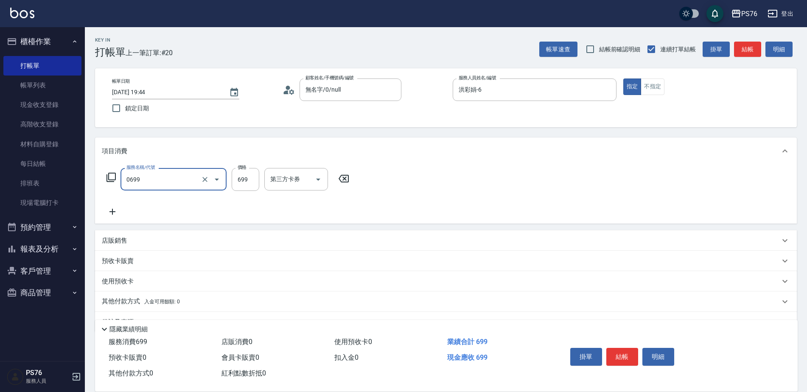
type input "精油SPA(0699)"
type input "游怡瑄-24"
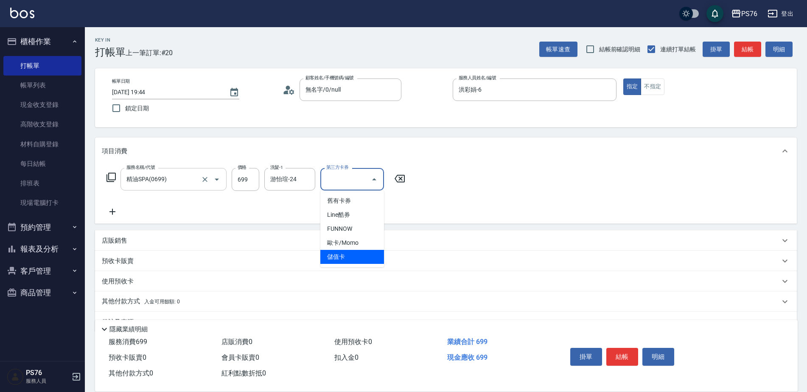
type input "儲值卡"
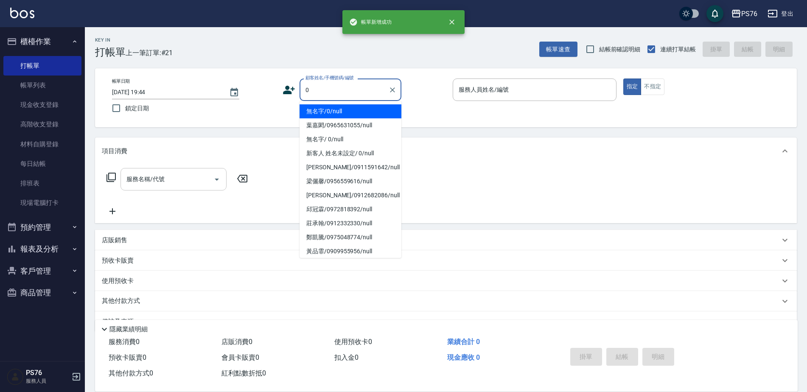
type input "無名字/0/null"
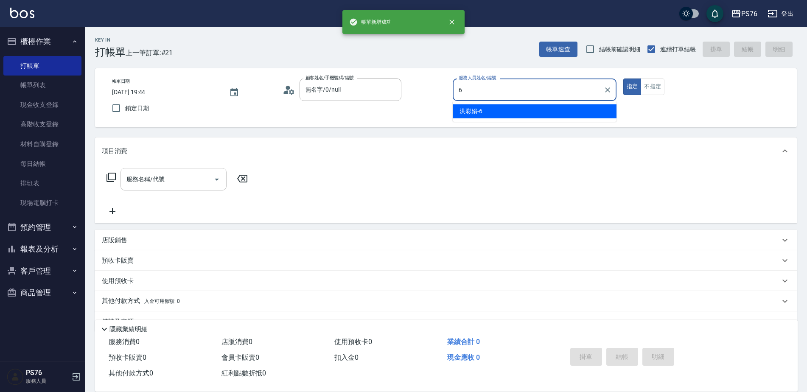
type input "洪彩娟-6"
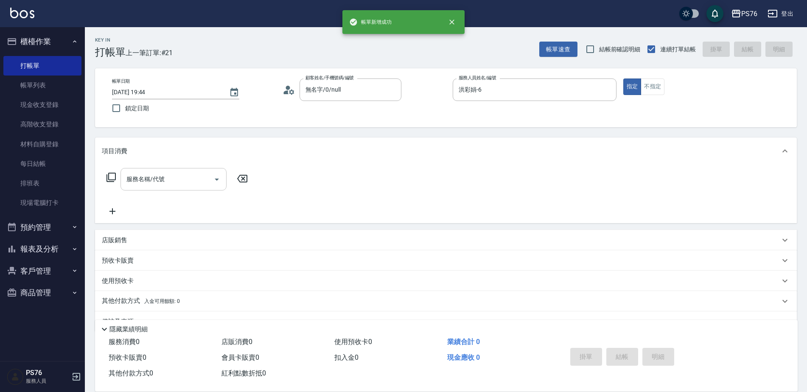
click at [165, 183] on input "服務名稱/代號" at bounding box center [167, 179] width 86 height 15
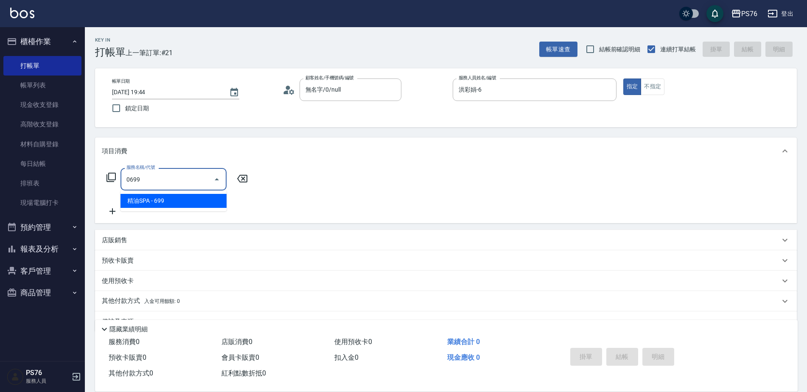
type input "精油SPA(0699)"
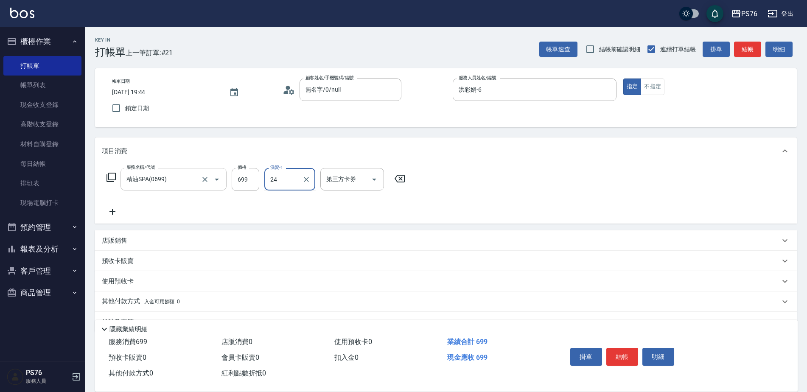
type input "游怡瑄-24"
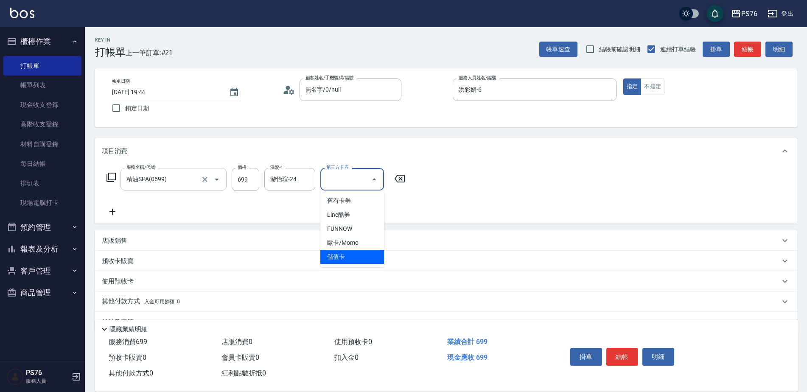
type input "儲值卡"
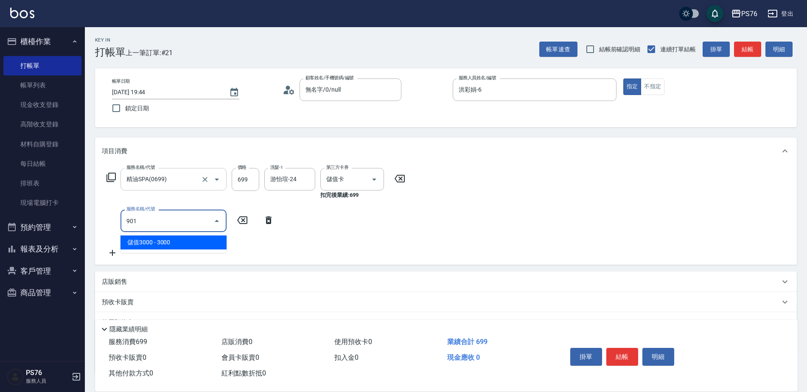
type input "儲值3000(901)"
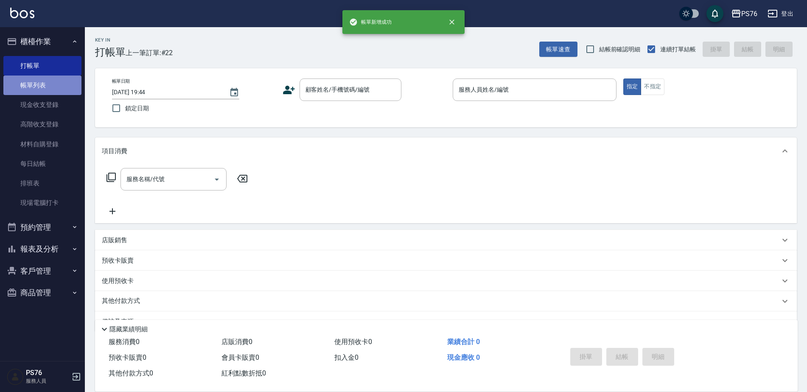
click at [44, 92] on link "帳單列表" at bounding box center [42, 86] width 78 height 20
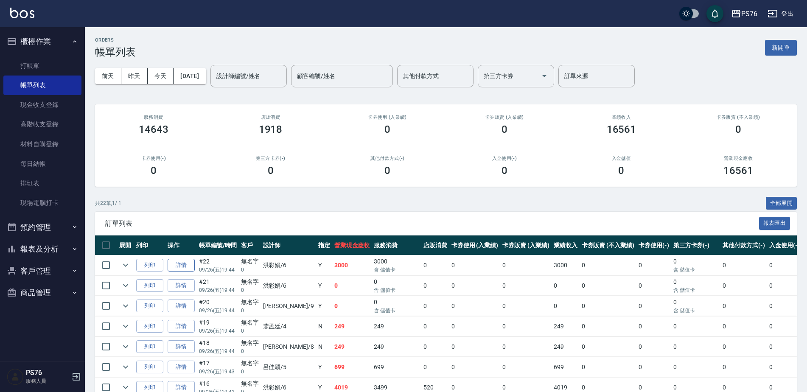
click at [179, 262] on link "詳情" at bounding box center [181, 265] width 27 height 13
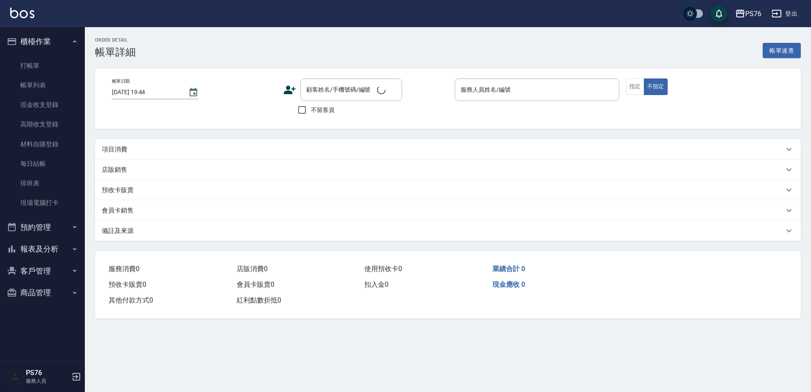
type input "洪彩娟-6"
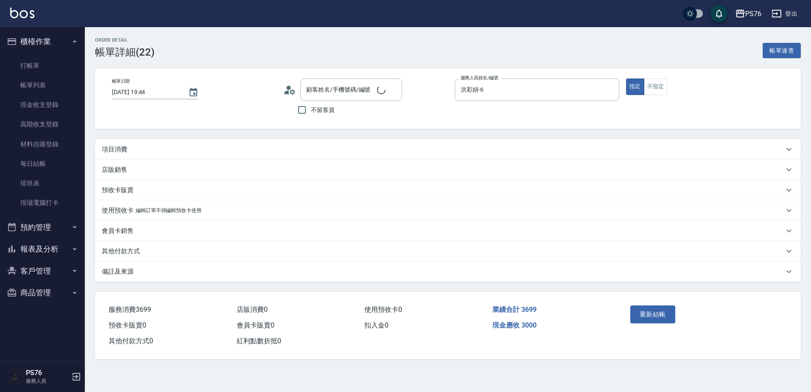
type input "無名字/0/null"
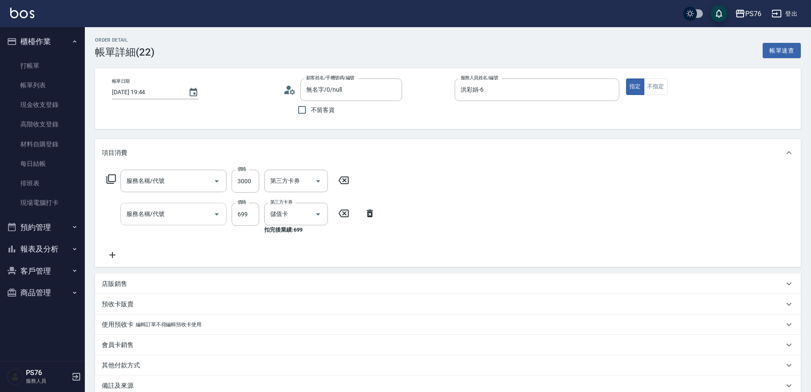
type input "儲值3000(901)"
type input "精油SPA(0699)"
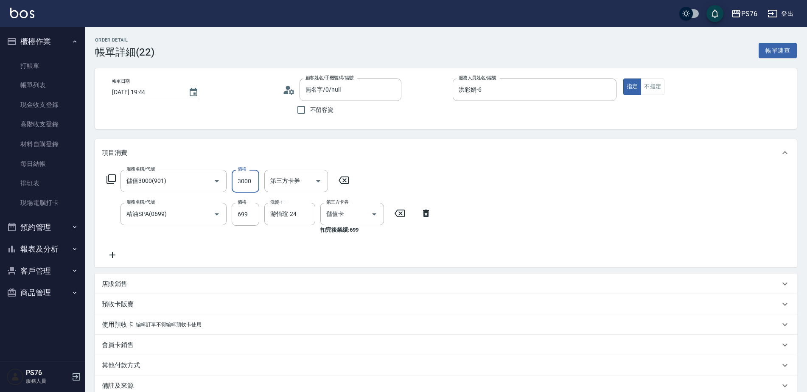
click at [244, 182] on input "3000" at bounding box center [246, 181] width 28 height 23
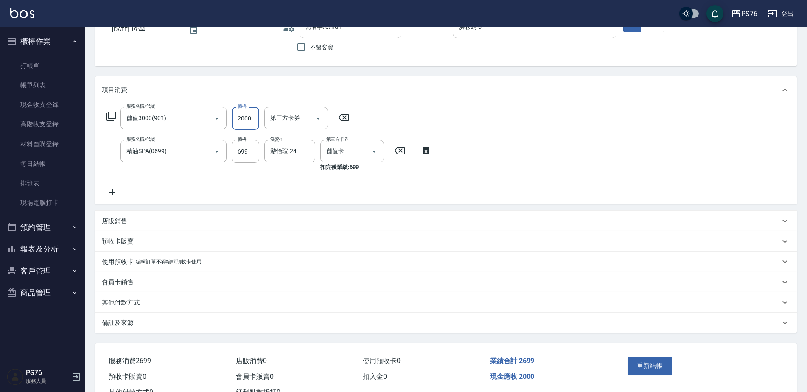
scroll to position [95, 0]
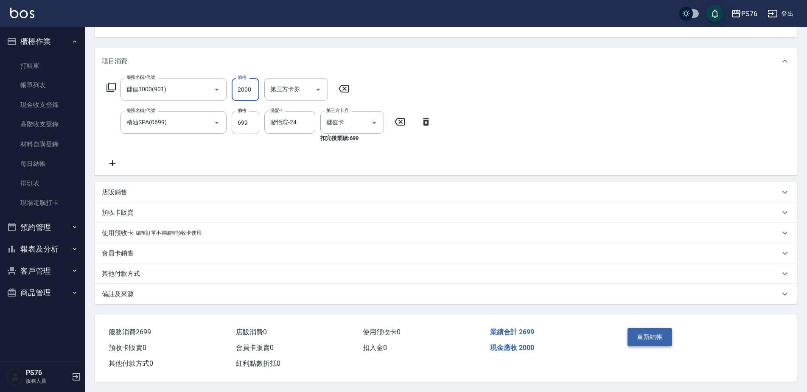
type input "2000"
drag, startPoint x: 650, startPoint y: 324, endPoint x: 650, endPoint y: 329, distance: 4.7
click at [650, 328] on button "重新結帳" at bounding box center [650, 337] width 45 height 18
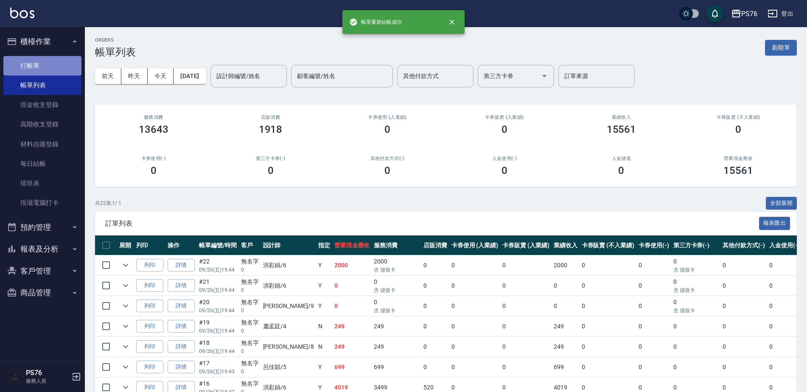
click at [50, 63] on link "打帳單" at bounding box center [42, 66] width 78 height 20
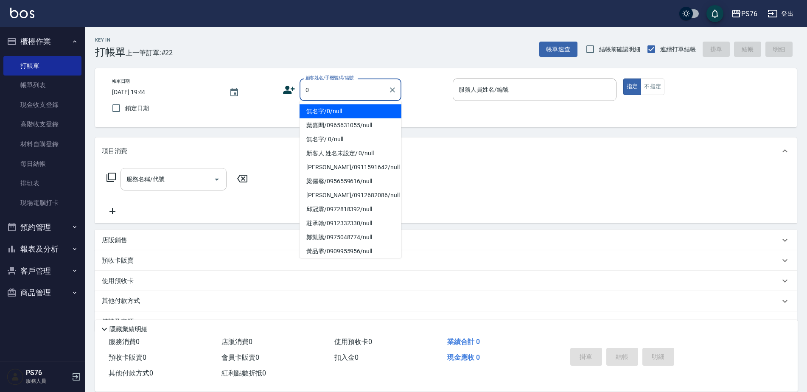
type input "無名字/0/null"
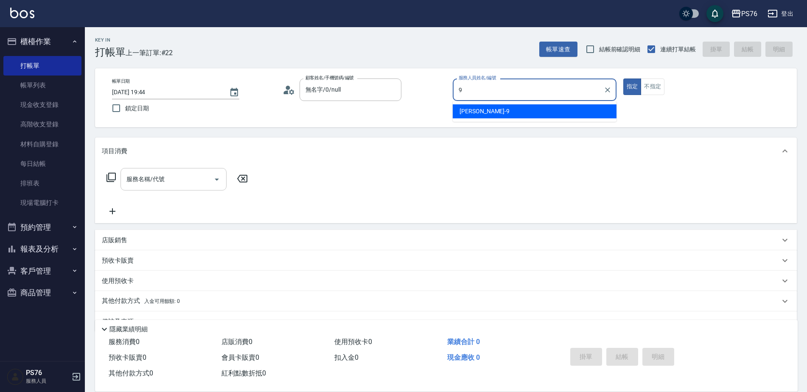
type input "[PERSON_NAME]-9"
type button "true"
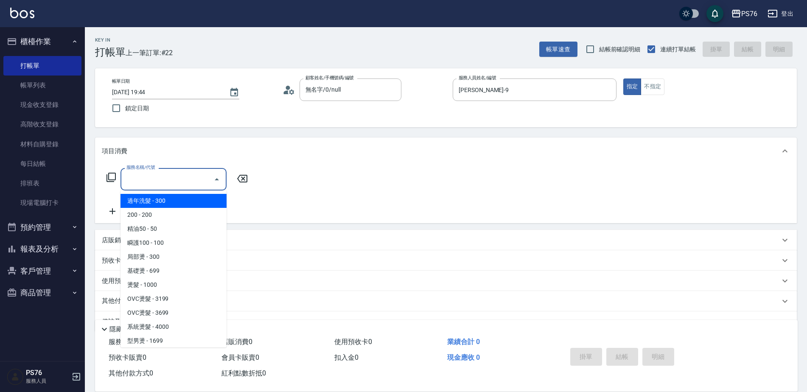
click at [158, 179] on input "服務名稱/代號" at bounding box center [167, 179] width 86 height 15
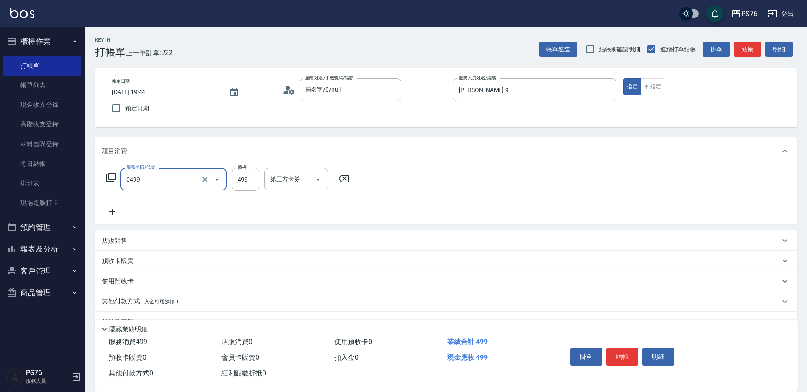
type input "[PERSON_NAME]499(0499)"
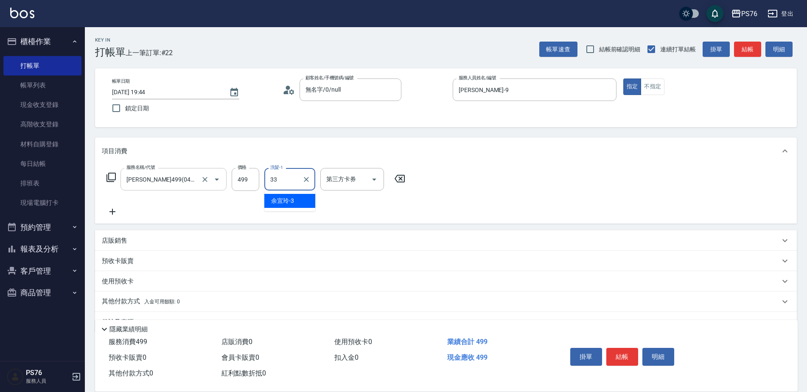
type input "[PERSON_NAME]33"
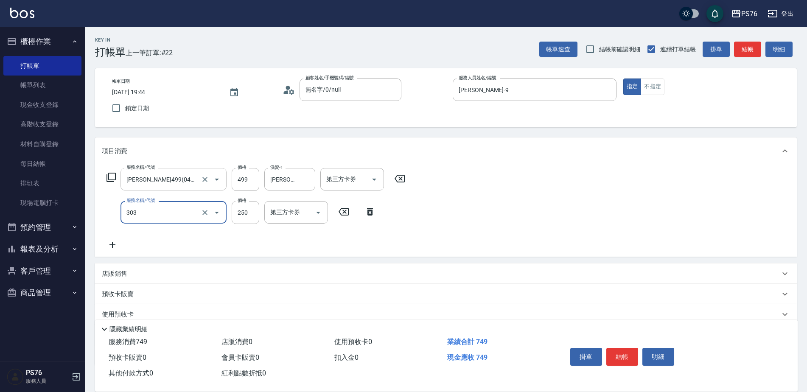
type input "剪髮(303)"
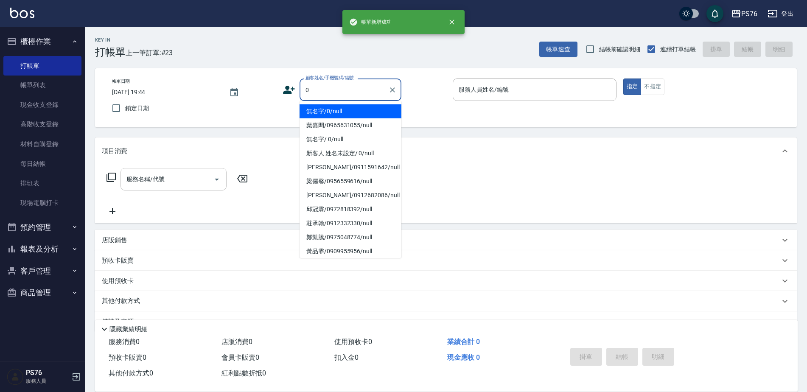
type input "無名字/0/null"
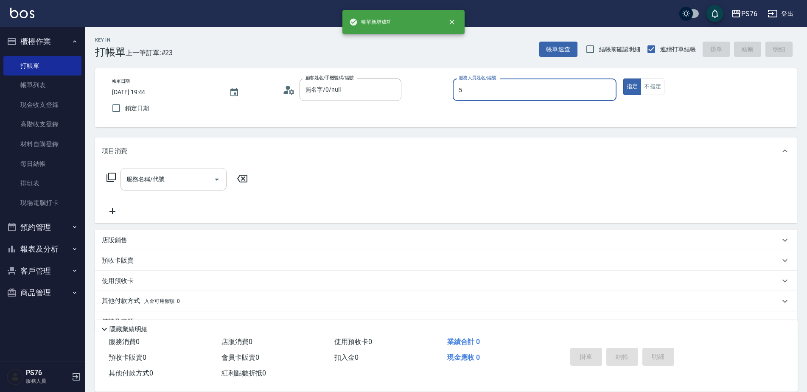
type input "呂佳穎-5"
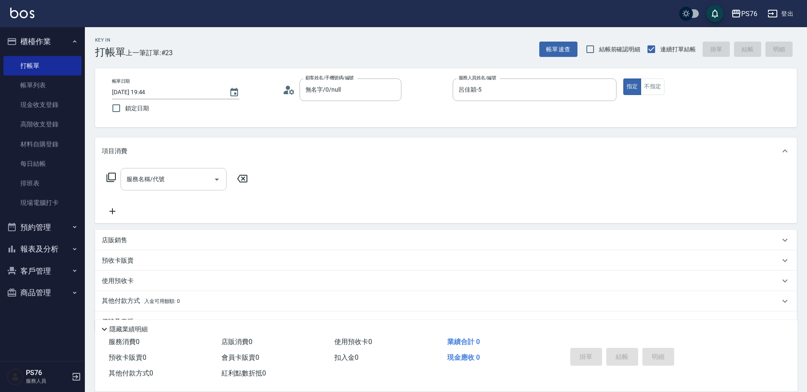
click at [158, 180] on input "服務名稱/代號" at bounding box center [167, 179] width 86 height 15
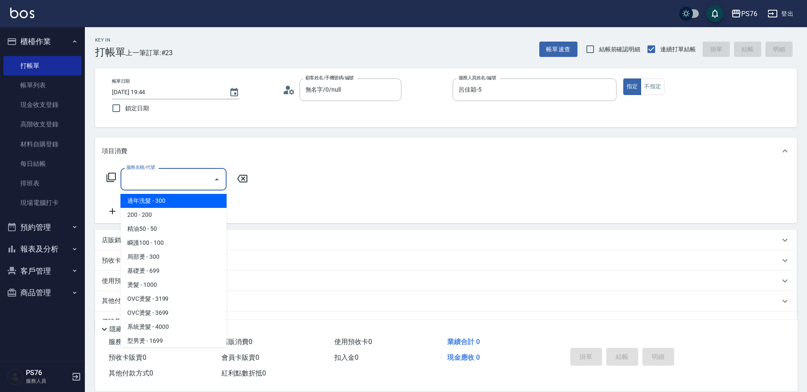
type input "3"
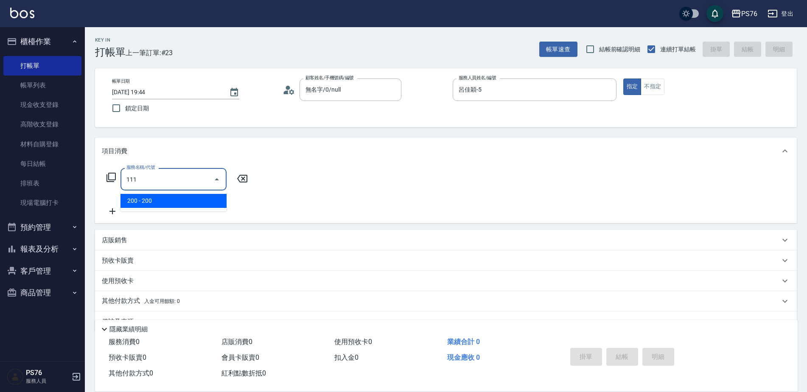
type input "200(111)"
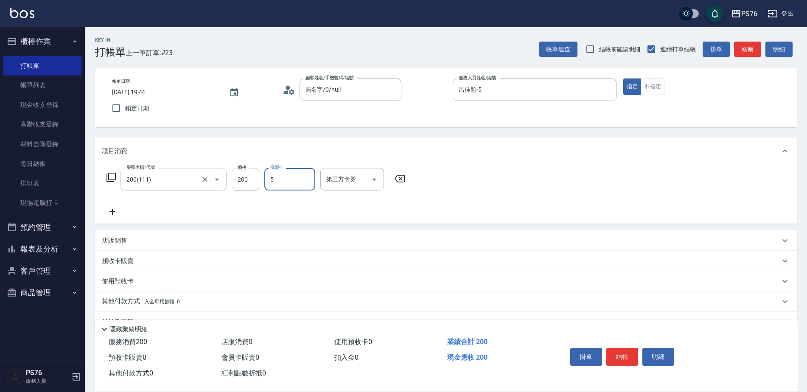
type input "呂佳穎-5"
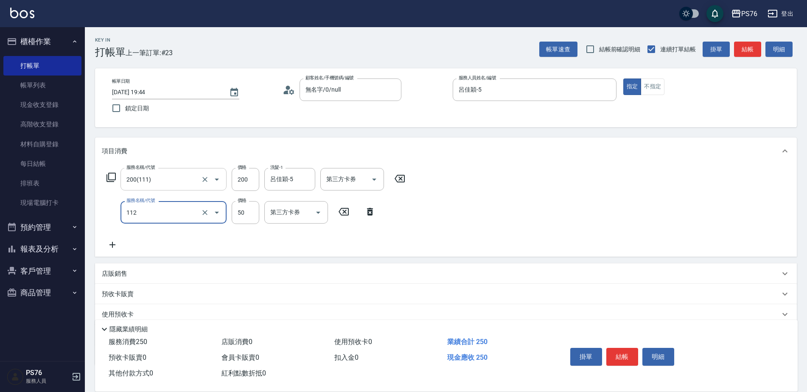
type input "精油50(112)"
click at [206, 213] on icon "Clear" at bounding box center [204, 212] width 5 height 5
type input "0"
type input "精油50(112)"
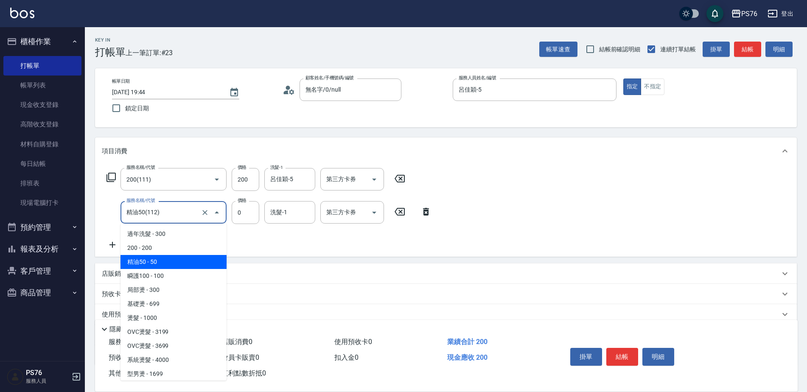
click at [181, 216] on input "精油50(112)" at bounding box center [161, 212] width 75 height 15
click at [203, 213] on icon "Clear" at bounding box center [205, 212] width 8 height 8
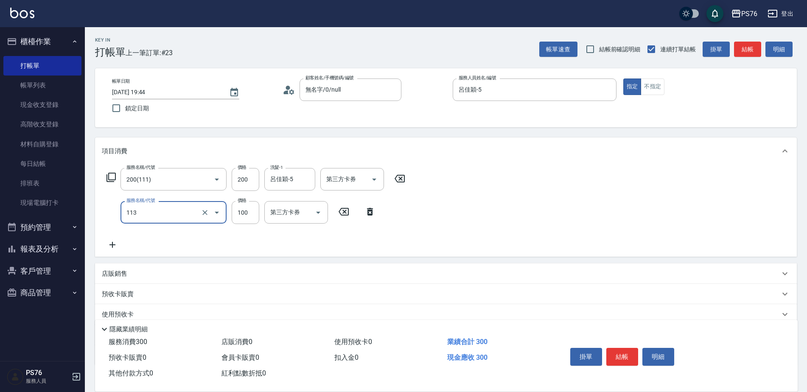
type input "瞬護100(113)"
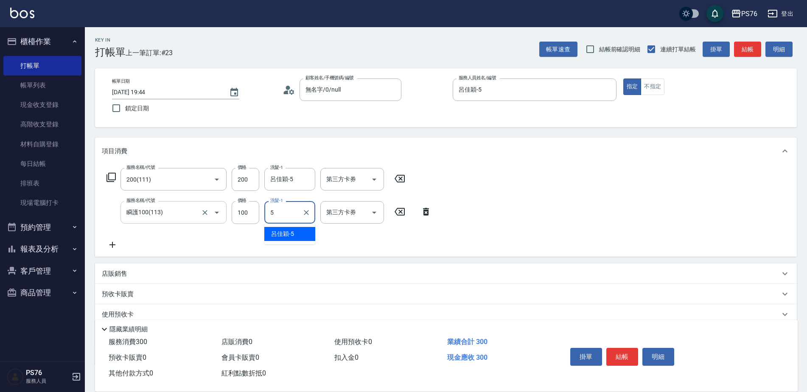
type input "呂佳穎-5"
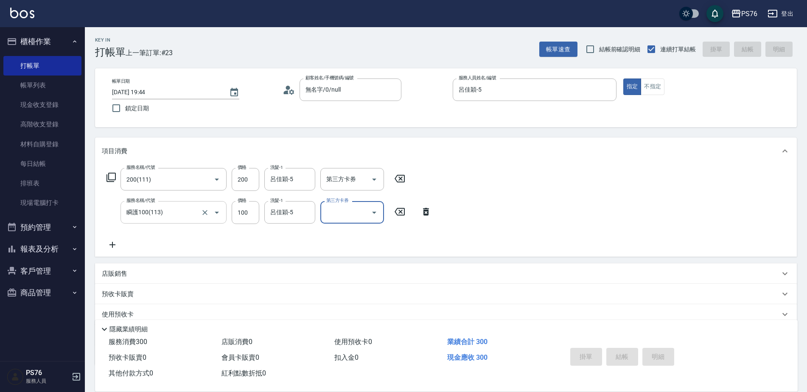
type input "[DATE] 19:45"
